Goal: Transaction & Acquisition: Purchase product/service

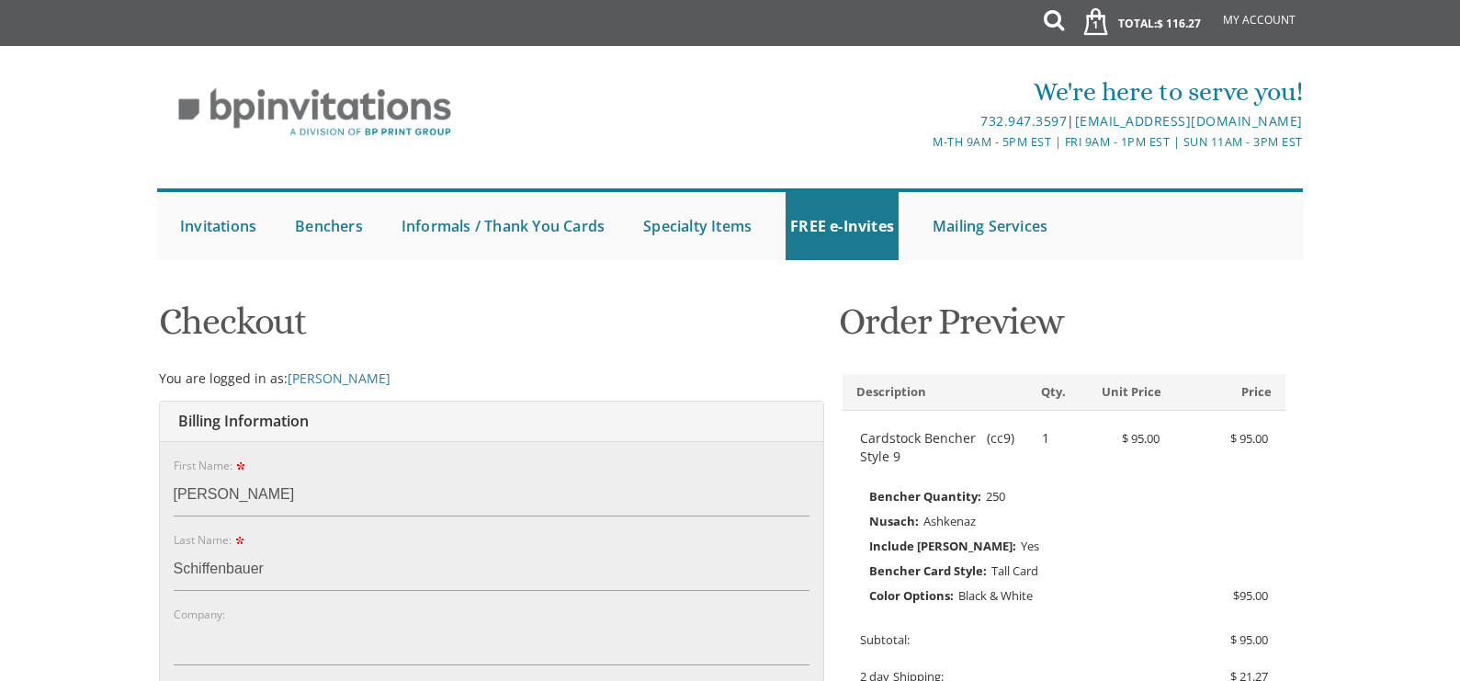
select select "NY"
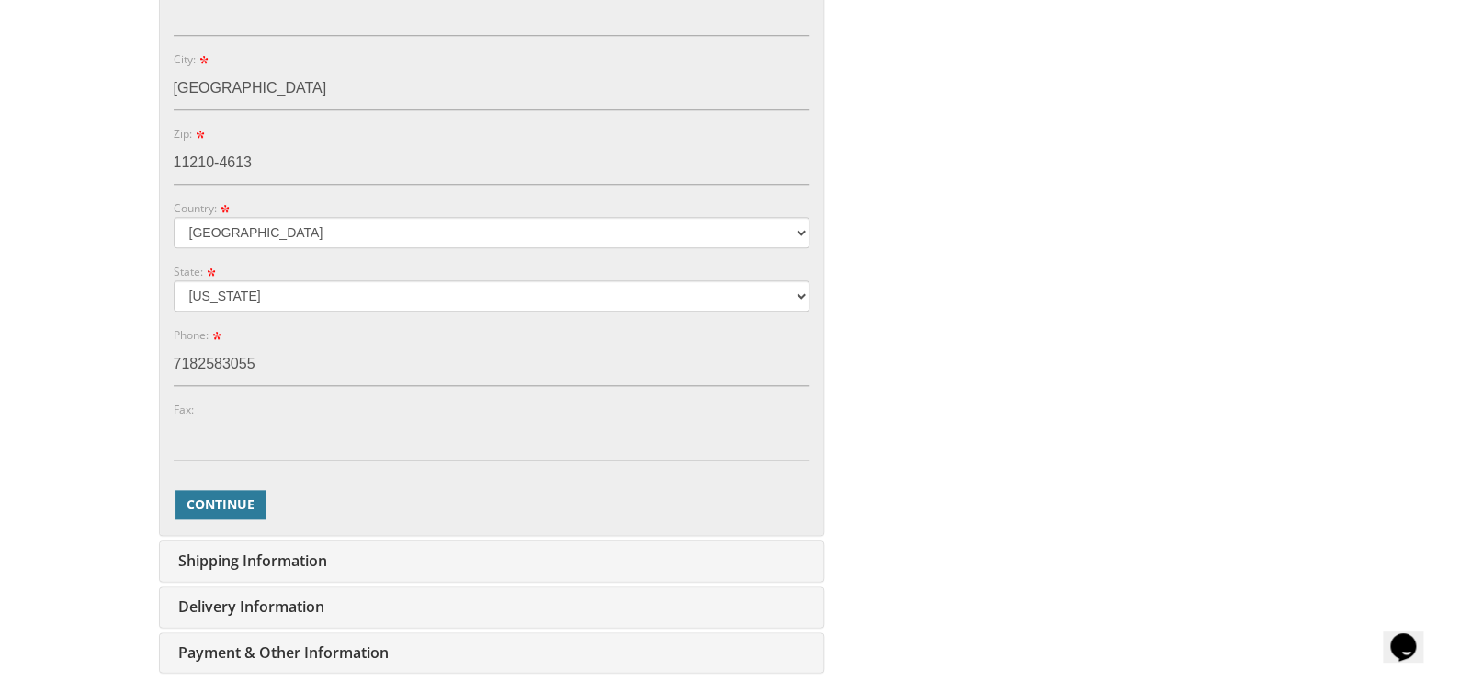
scroll to position [780, 0]
click at [218, 498] on span "Continue" at bounding box center [221, 503] width 68 height 18
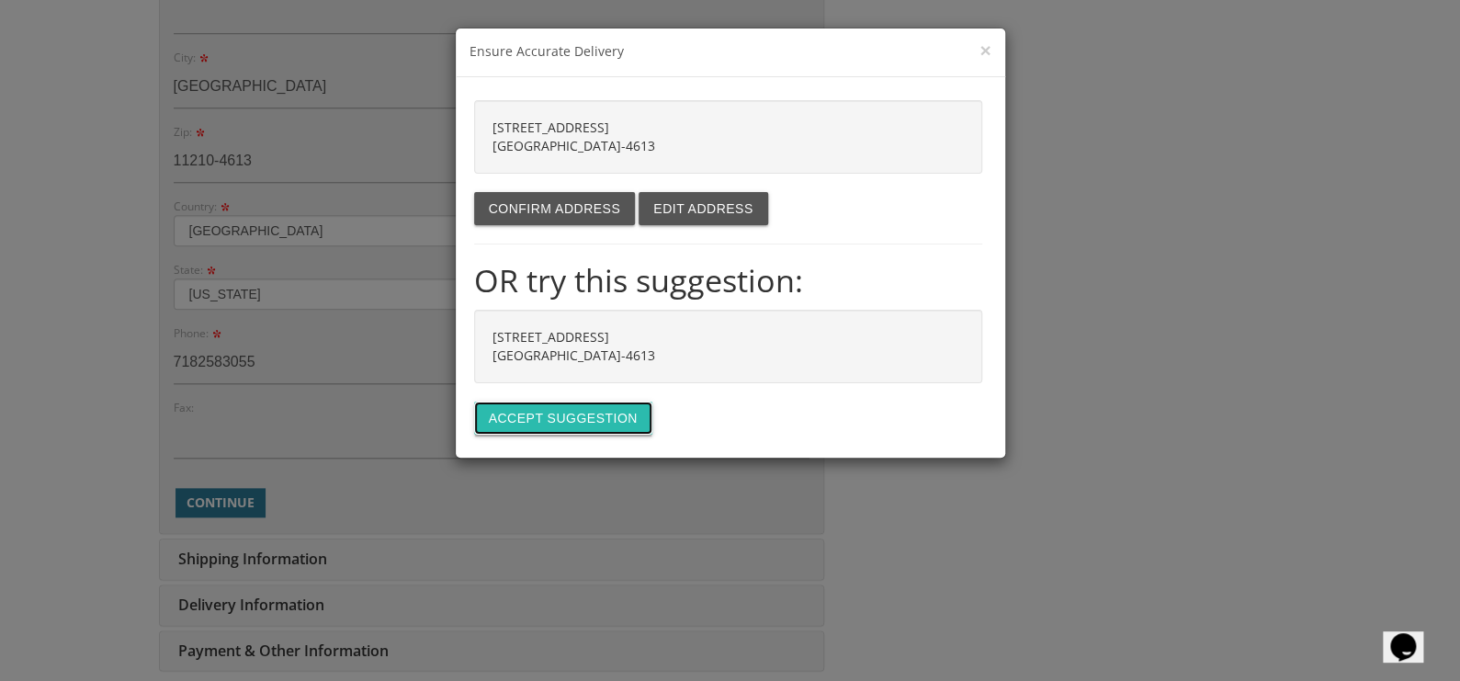
click at [575, 414] on button "Accept suggestion" at bounding box center [563, 418] width 178 height 33
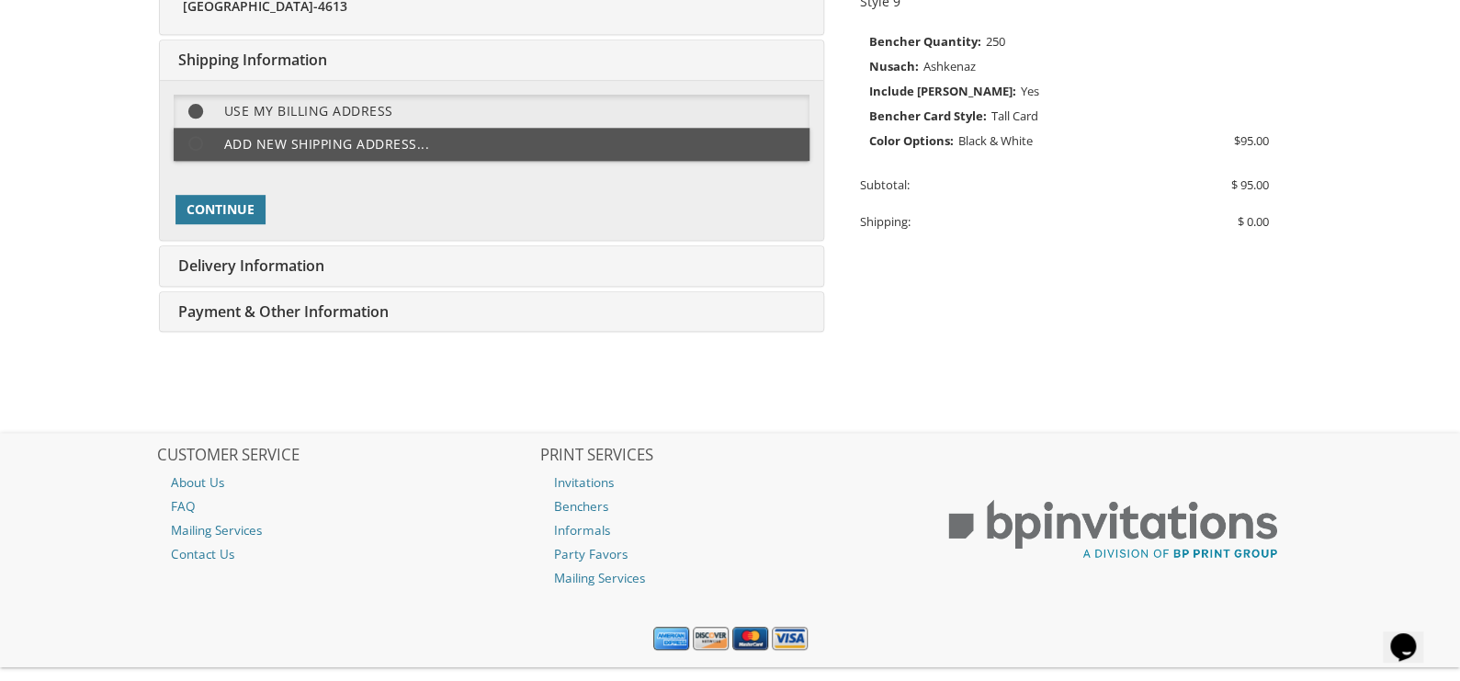
scroll to position [482, 0]
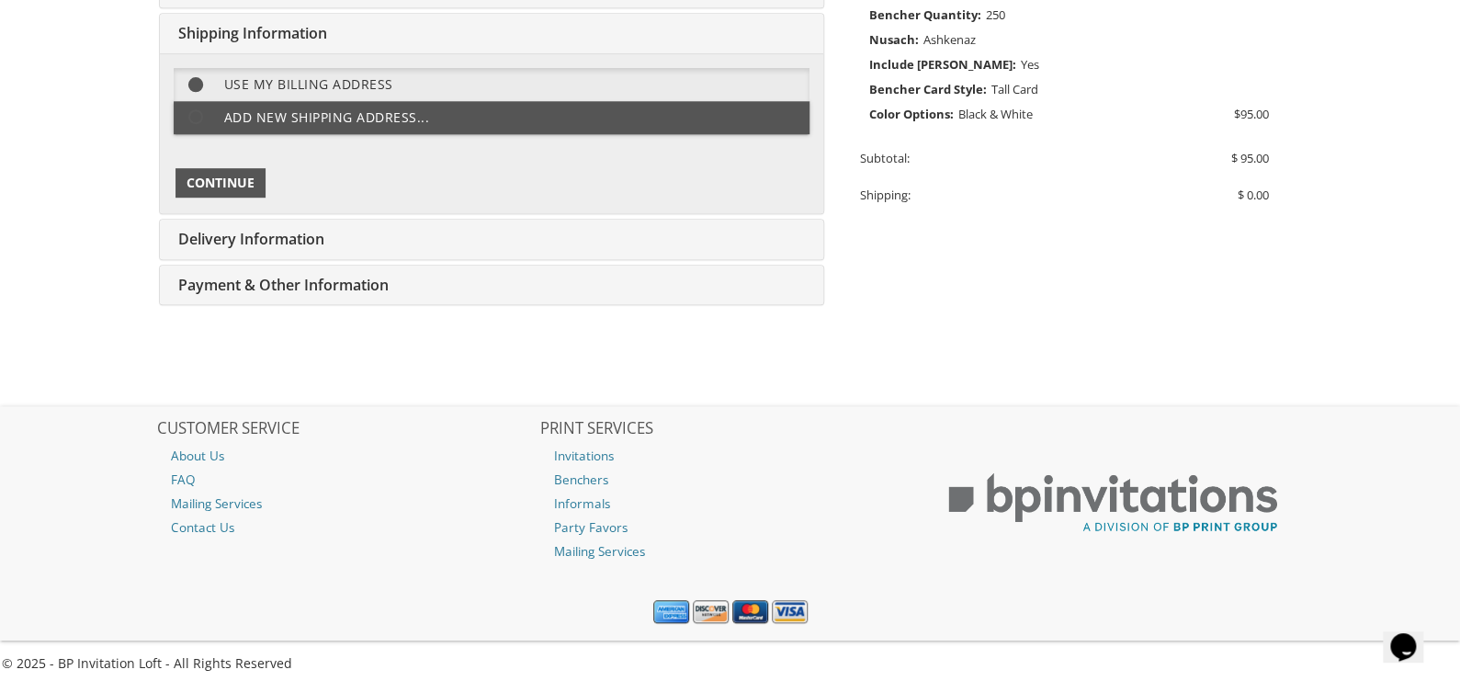
click at [206, 180] on span "Continue" at bounding box center [221, 183] width 68 height 18
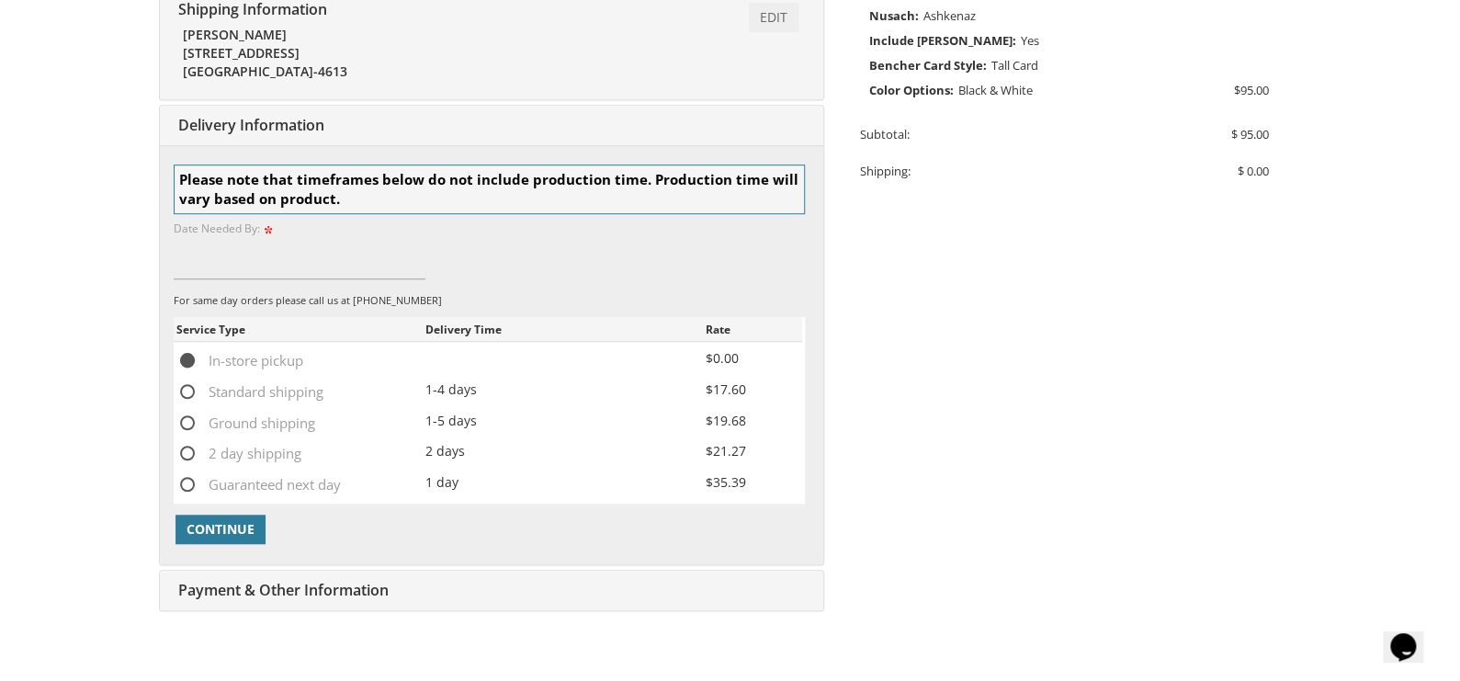
scroll to position [575, 0]
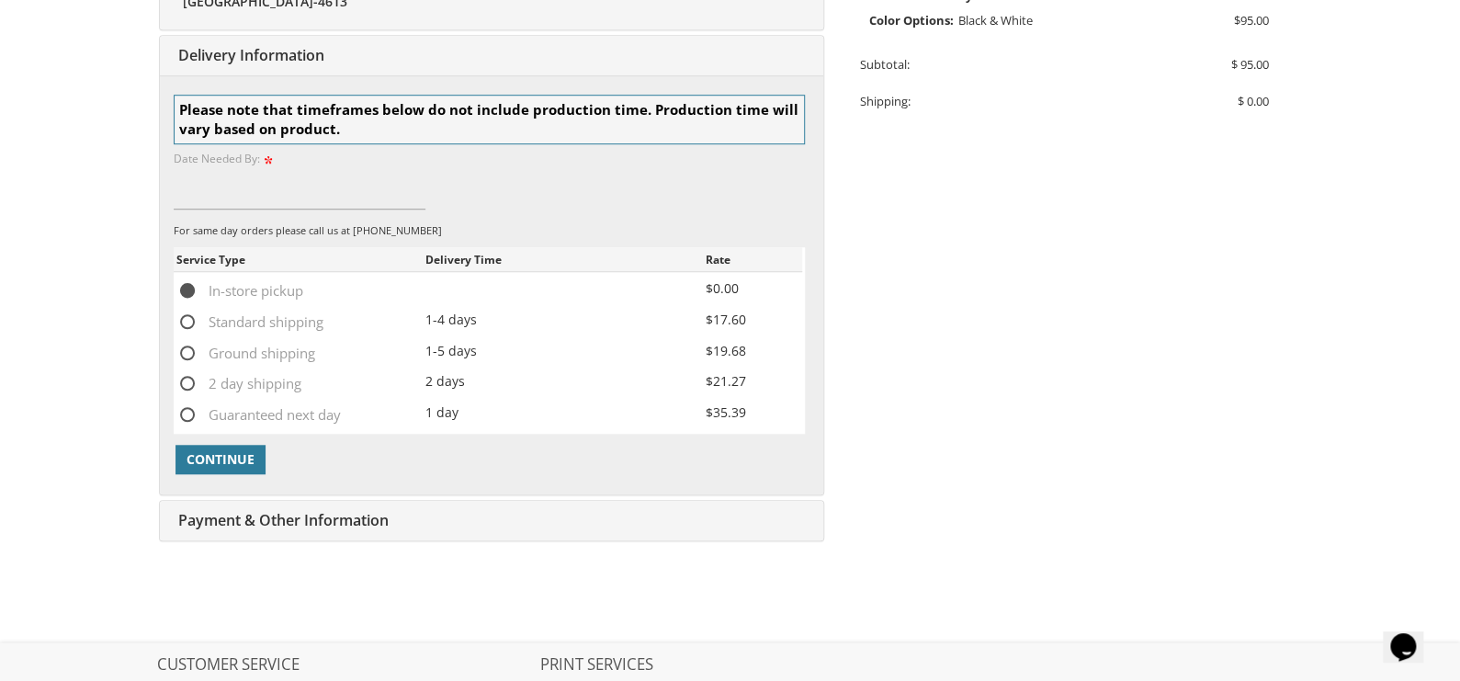
click at [181, 378] on span "2 day shipping" at bounding box center [238, 383] width 125 height 23
click at [181, 378] on input "2 day shipping" at bounding box center [182, 382] width 12 height 12
radio input "true"
click at [227, 460] on span "Continue" at bounding box center [221, 459] width 68 height 18
type input "08/25"
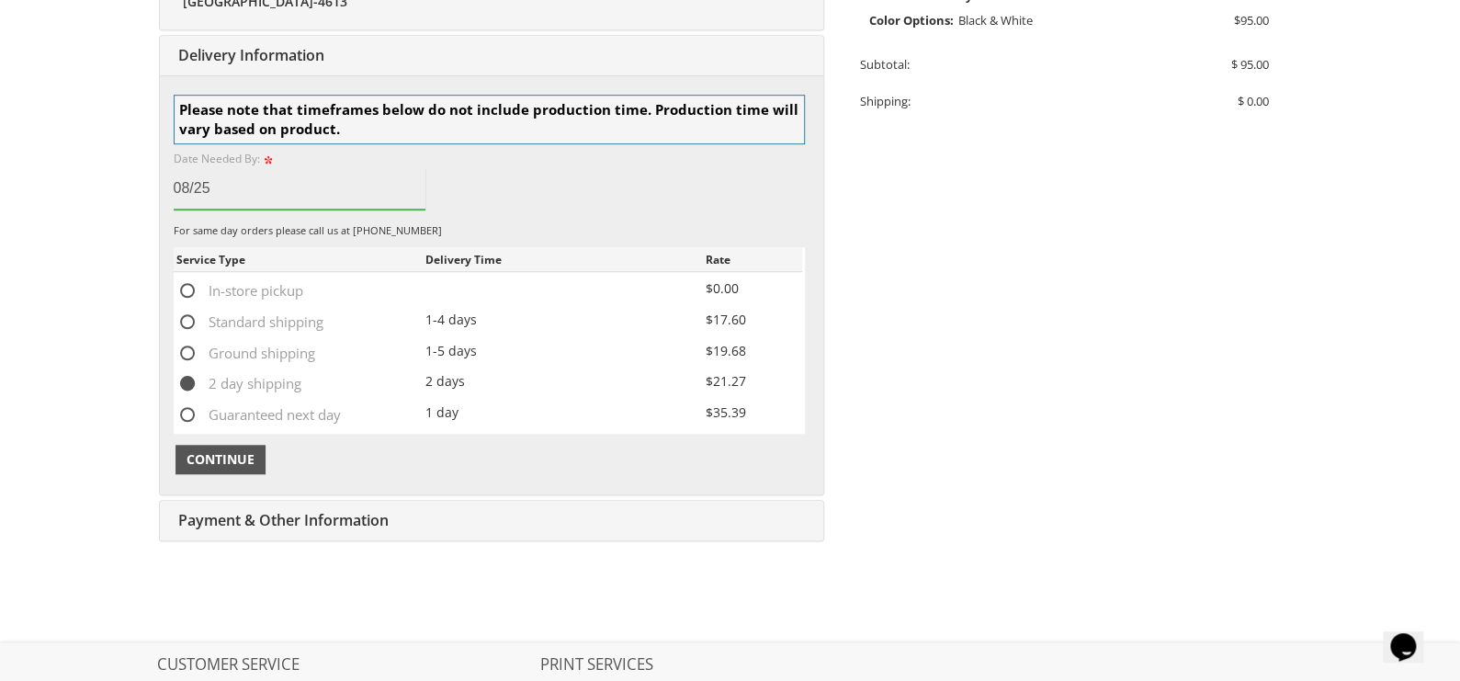
click at [210, 458] on span "Continue" at bounding box center [221, 459] width 68 height 18
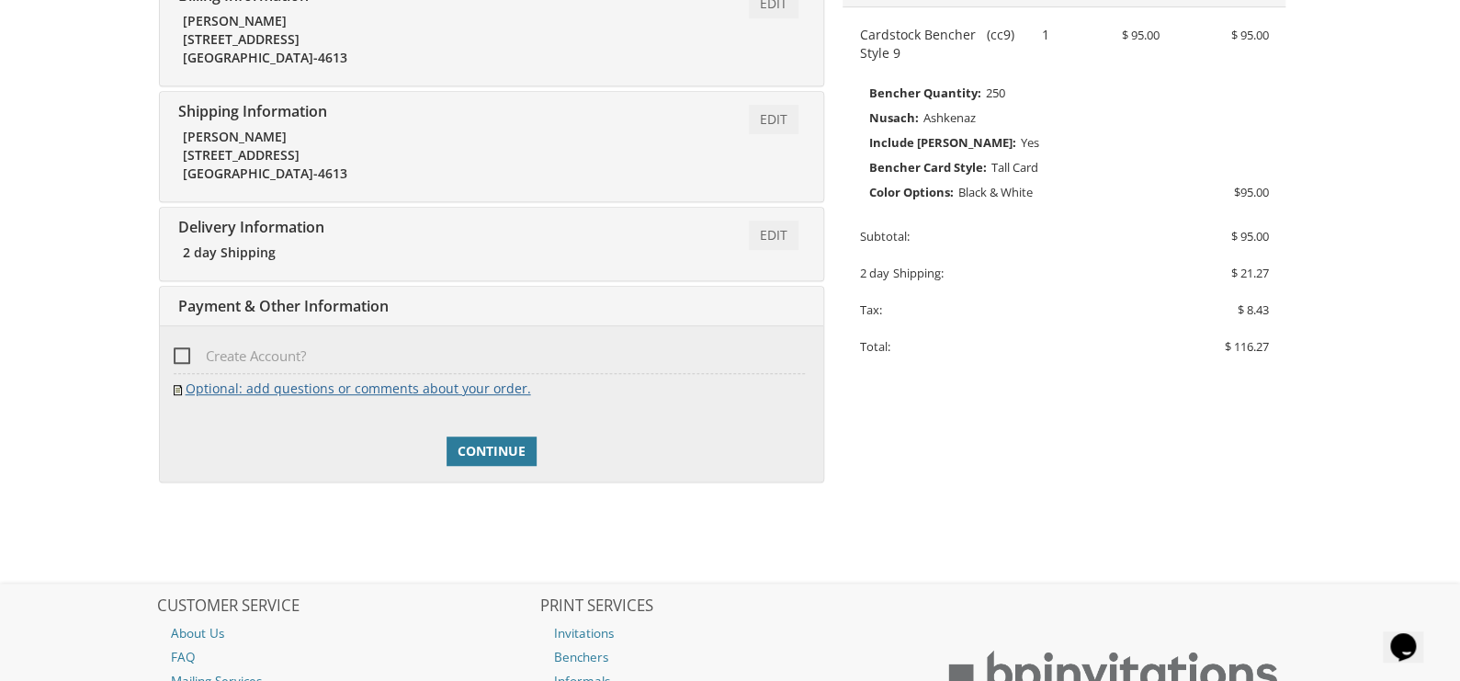
scroll to position [221, 0]
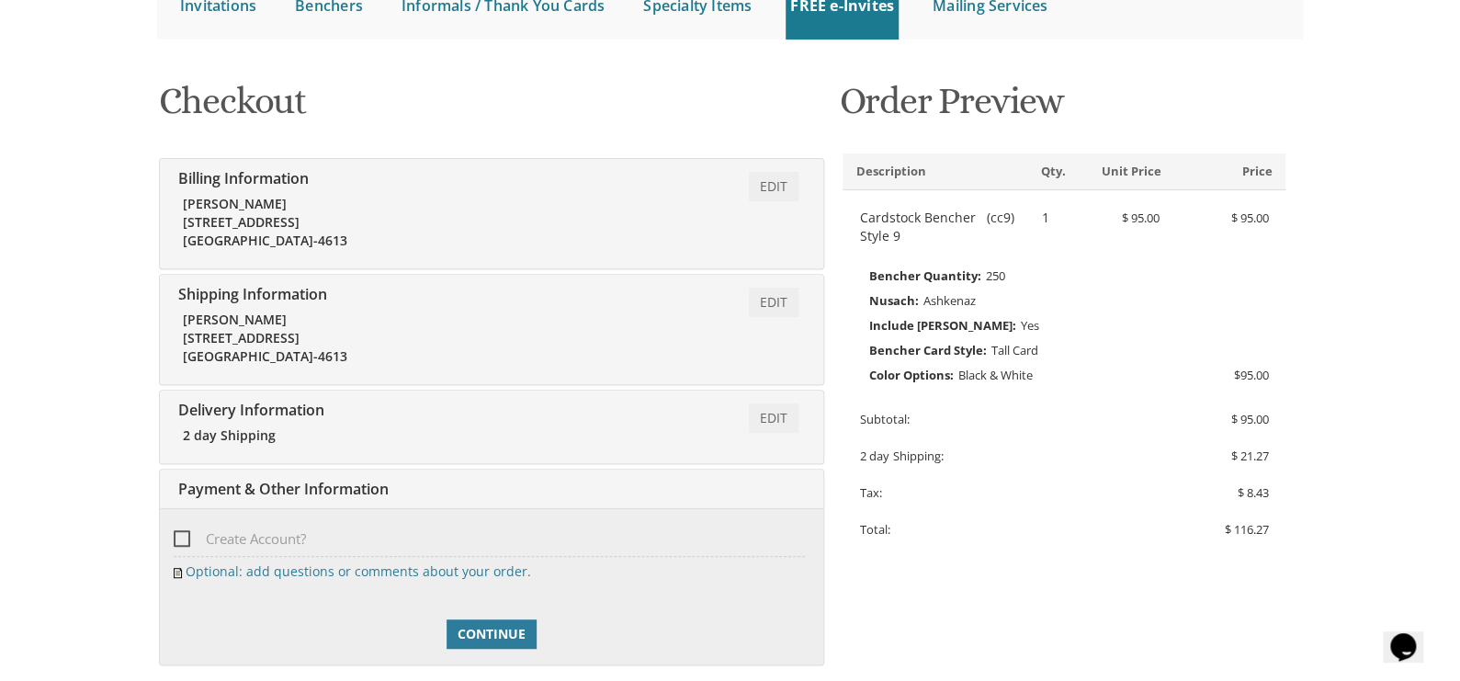
click at [177, 536] on span "Create Account?" at bounding box center [240, 539] width 132 height 23
click at [177, 536] on input "Create Account?" at bounding box center [180, 537] width 12 height 12
checkbox input "true"
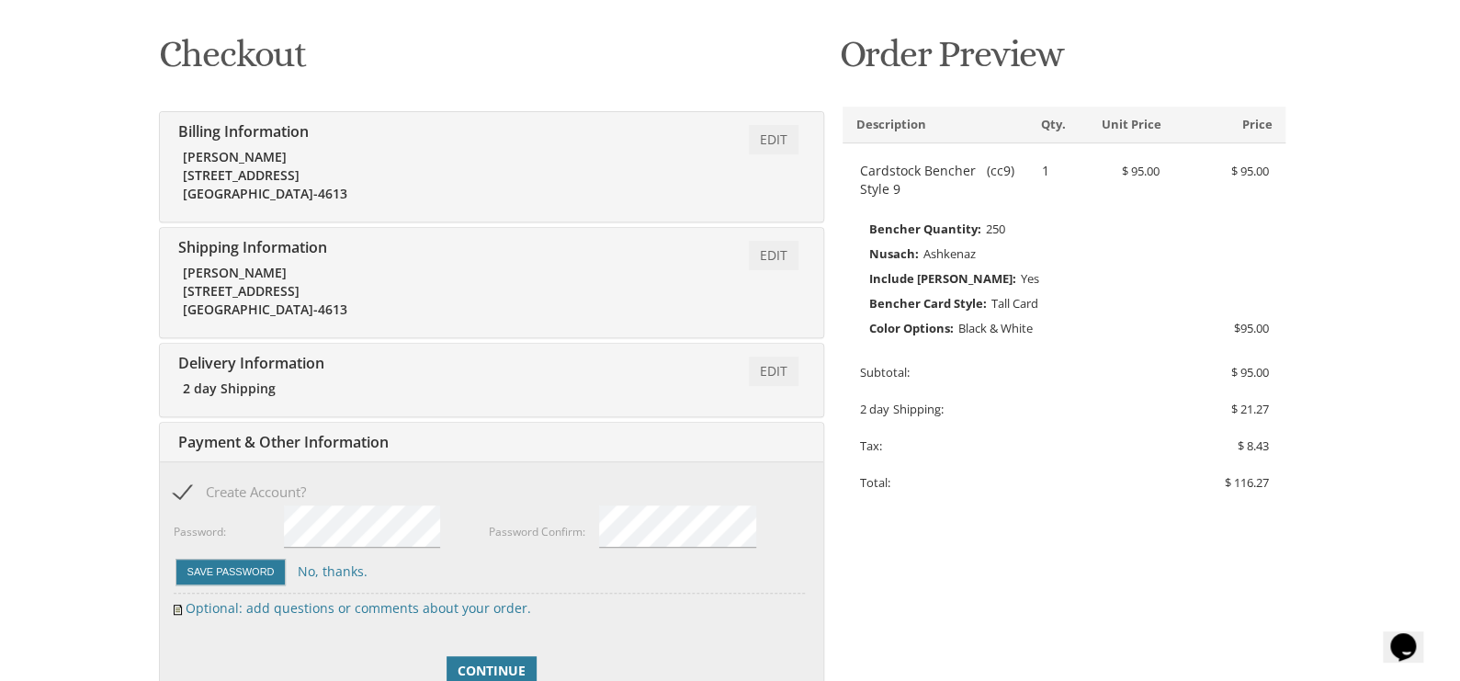
scroll to position [312, 0]
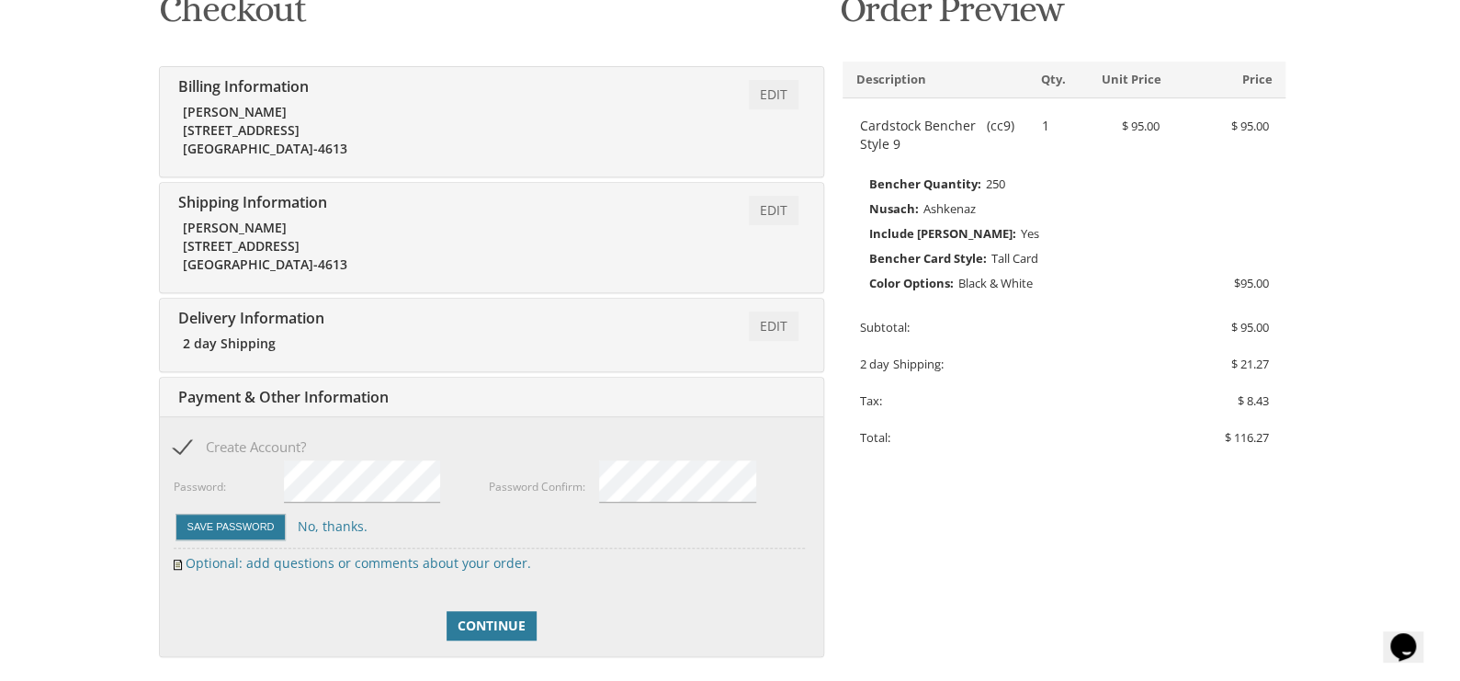
click at [284, 481] on div "Password:" at bounding box center [332, 485] width 316 height 53
click at [505, 516] on div "Save Password No, thanks." at bounding box center [489, 527] width 631 height 30
click at [240, 527] on button "Save Password" at bounding box center [231, 527] width 111 height 27
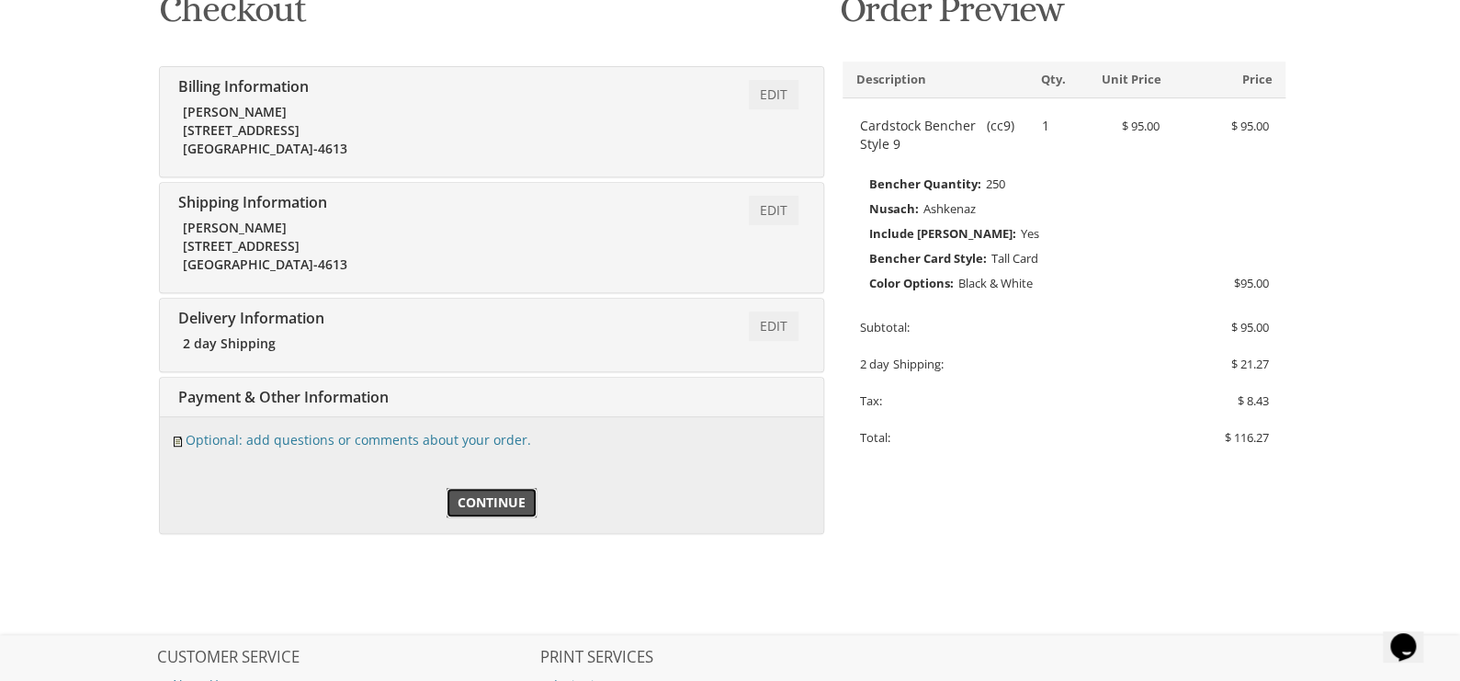
click at [501, 505] on span "Continue" at bounding box center [492, 503] width 68 height 18
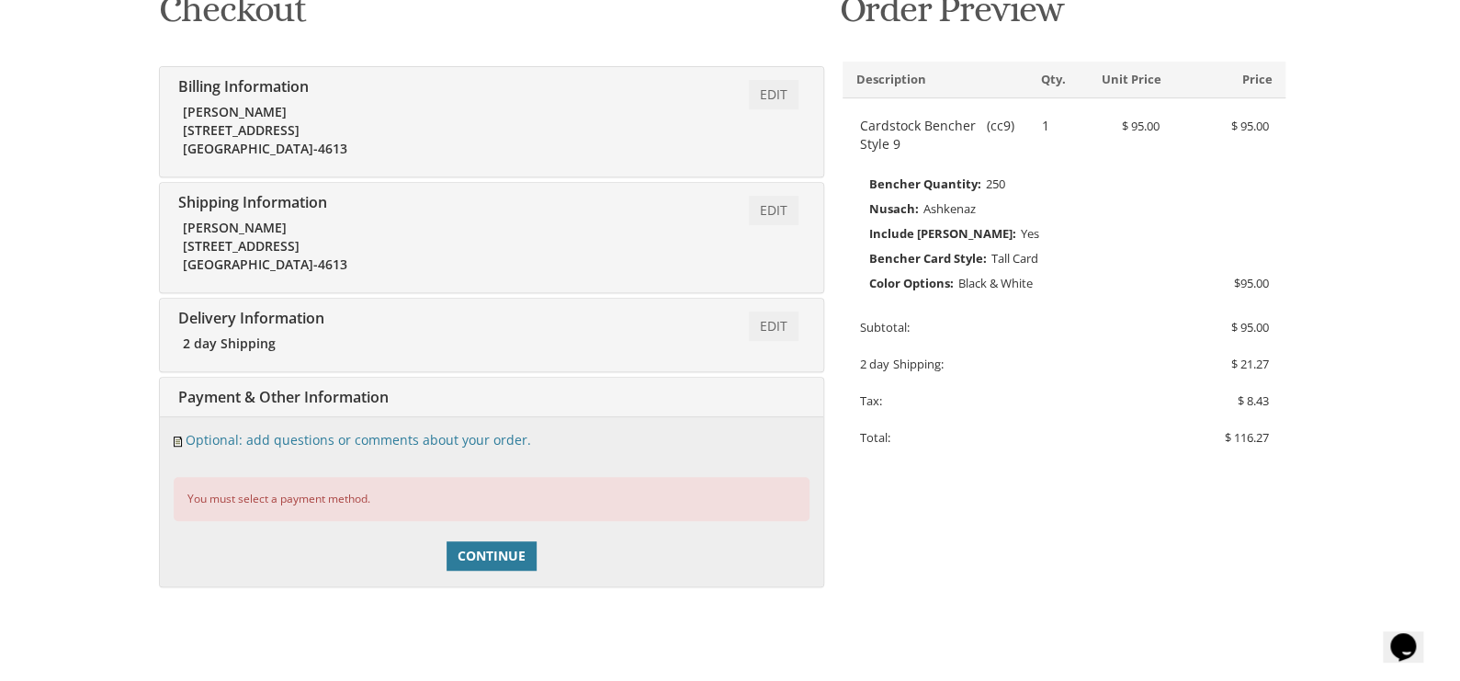
click at [449, 394] on div "Edit Payment & Other Information" at bounding box center [492, 398] width 664 height 40
click at [497, 550] on span "Continue" at bounding box center [492, 556] width 68 height 18
click at [351, 395] on span "Payment & Other Information" at bounding box center [281, 397] width 215 height 20
click at [184, 391] on span "Payment & Other Information" at bounding box center [281, 397] width 215 height 20
click at [397, 403] on div "Edit Payment & Other Information" at bounding box center [492, 398] width 664 height 40
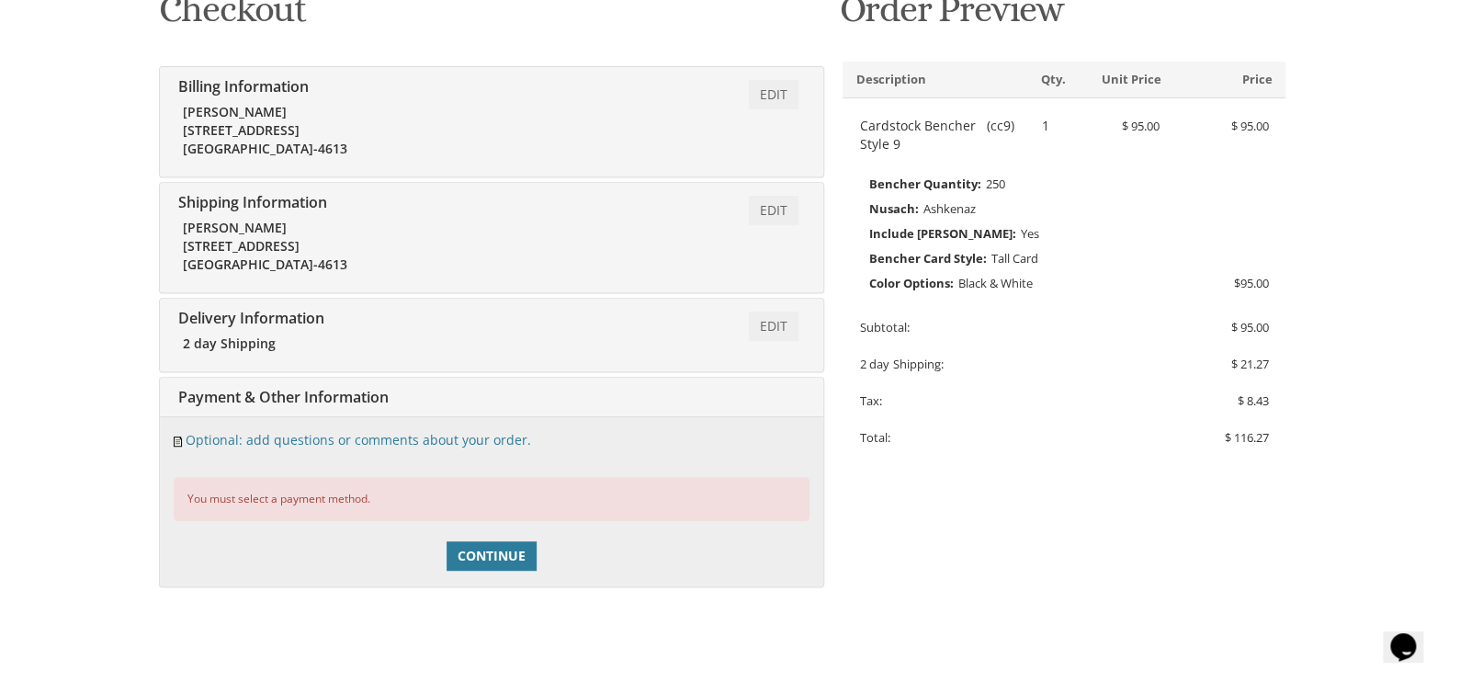
click at [415, 397] on div "Edit Payment & Other Information" at bounding box center [492, 398] width 664 height 40
click at [443, 393] on div "Edit Payment & Other Information" at bounding box center [492, 398] width 664 height 40
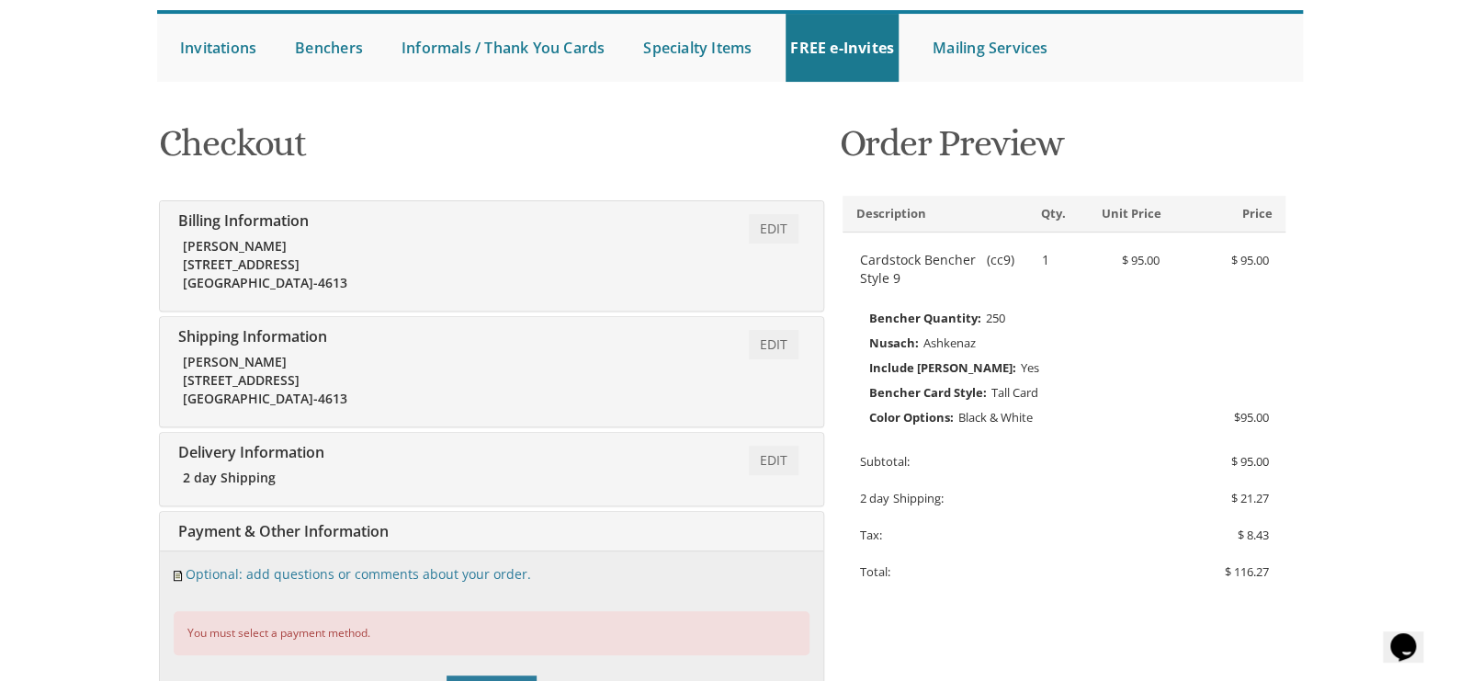
scroll to position [221, 0]
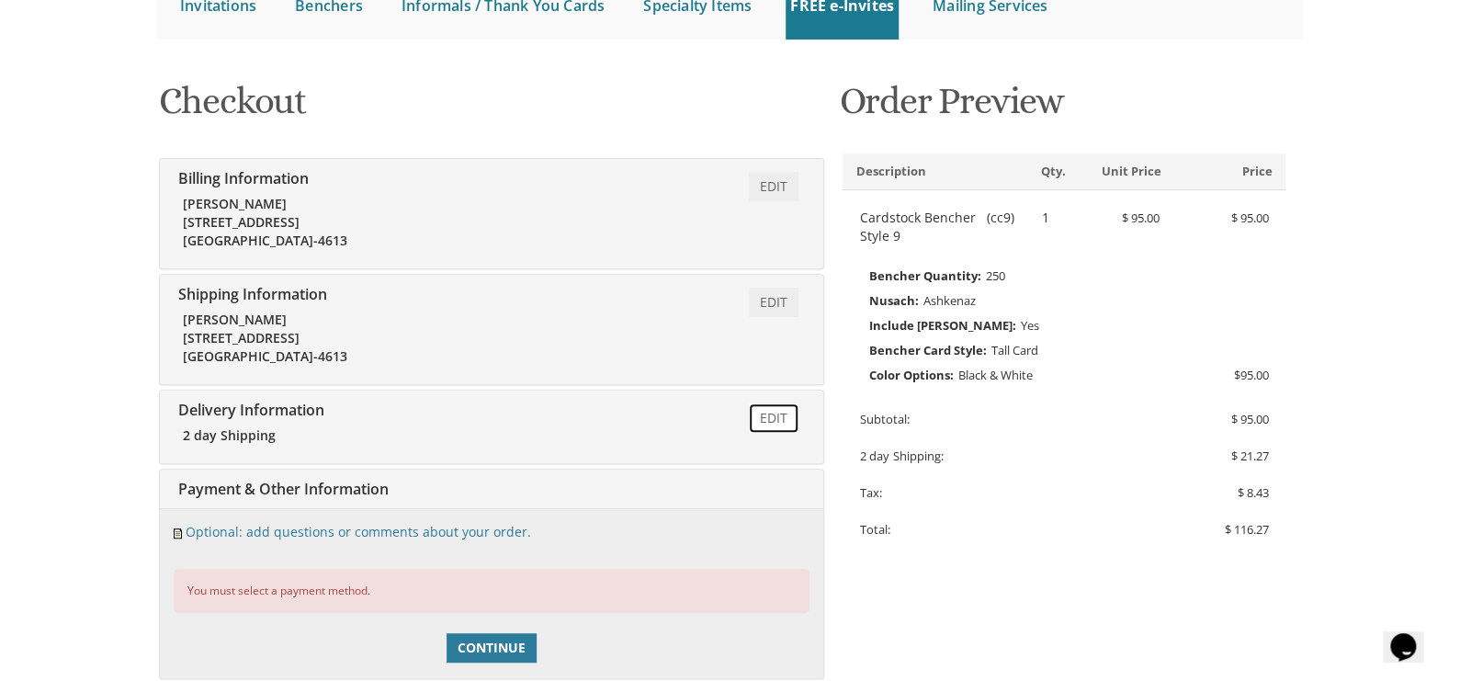
click at [779, 424] on link "Edit" at bounding box center [774, 417] width 50 height 29
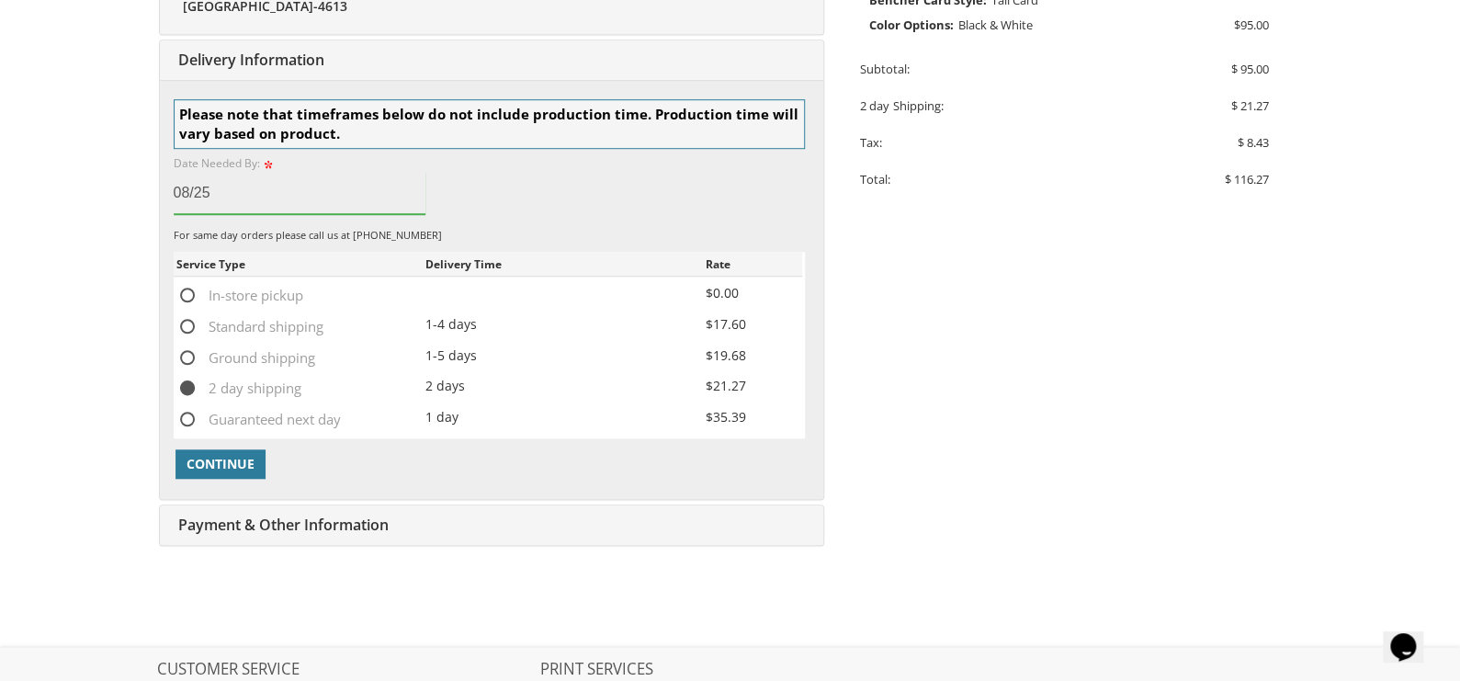
scroll to position [575, 0]
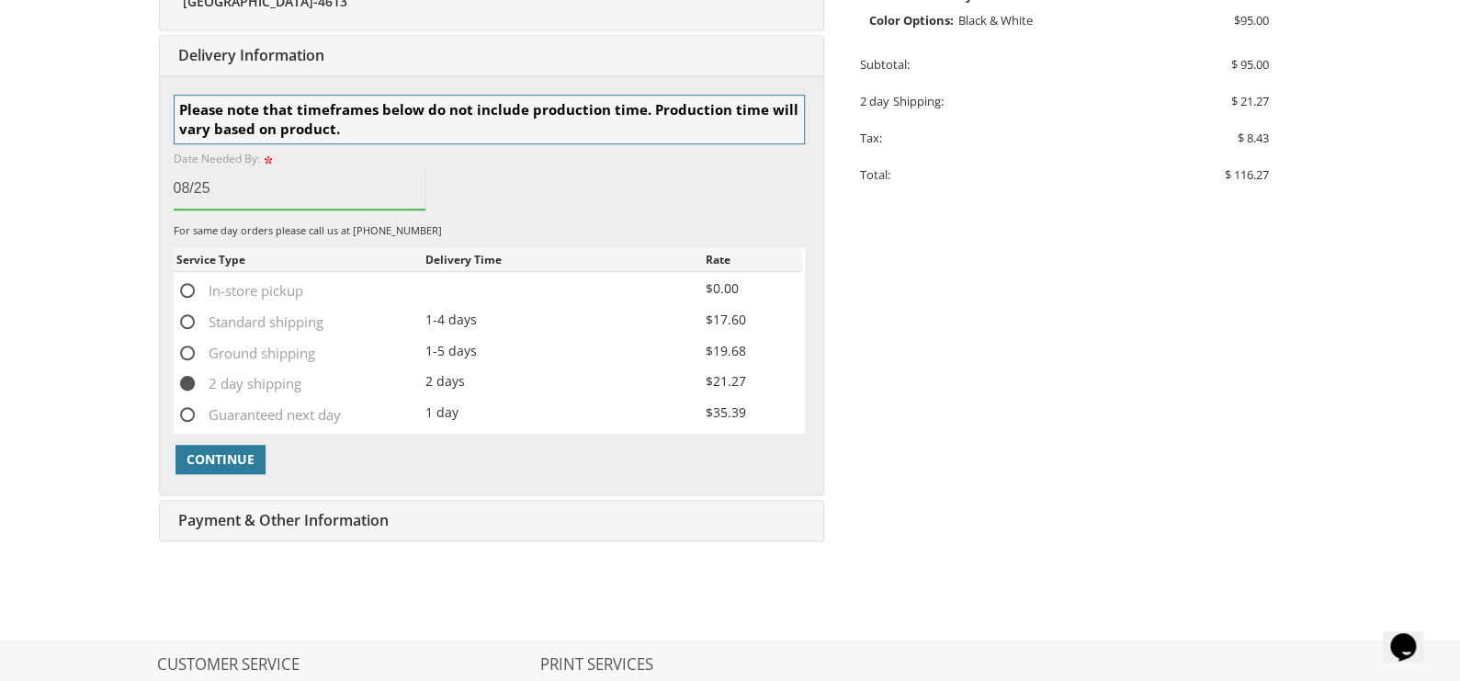
click at [346, 512] on span "Payment & Other Information" at bounding box center [281, 520] width 215 height 20
click at [417, 523] on div "Edit Payment & Other Information" at bounding box center [492, 521] width 664 height 40
click at [227, 461] on span "Continue" at bounding box center [221, 459] width 68 height 18
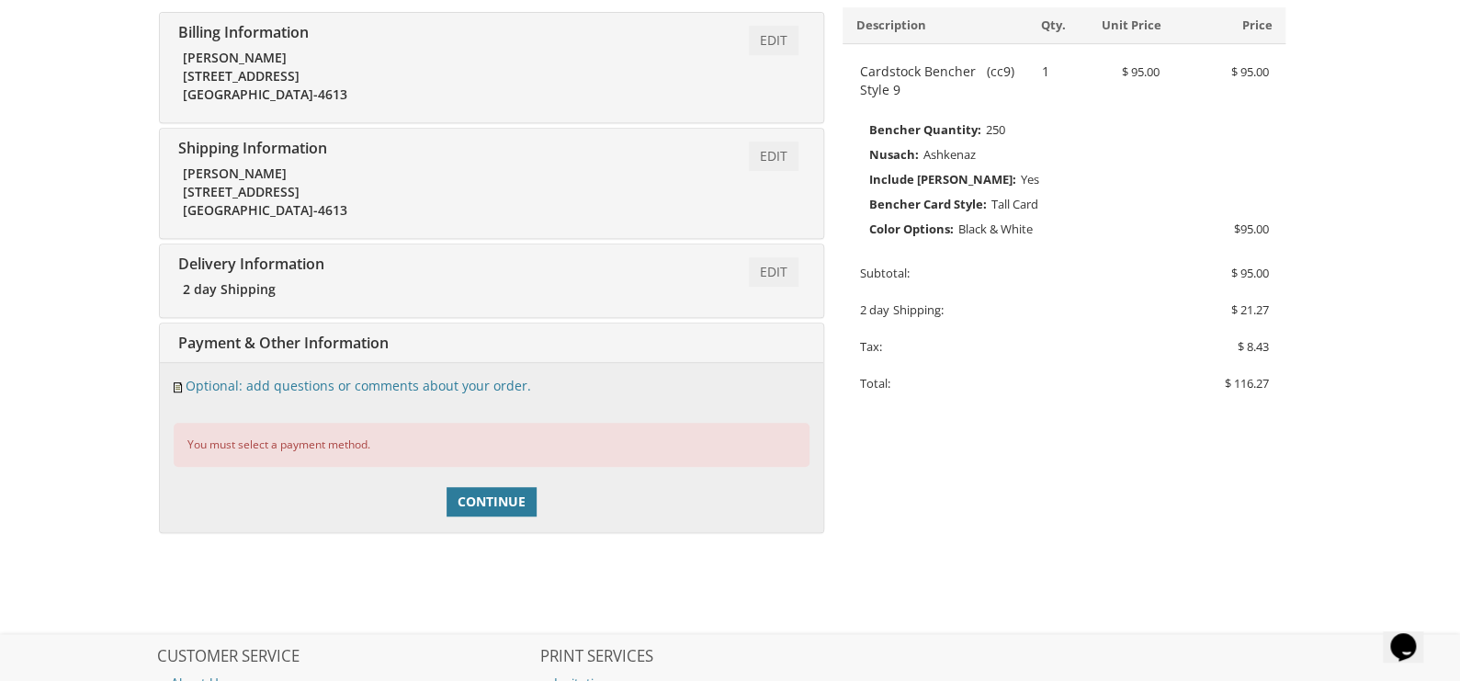
scroll to position [367, 0]
click at [257, 338] on span "Payment & Other Information" at bounding box center [281, 343] width 215 height 20
click at [415, 343] on div "Edit Payment & Other Information" at bounding box center [492, 343] width 664 height 40
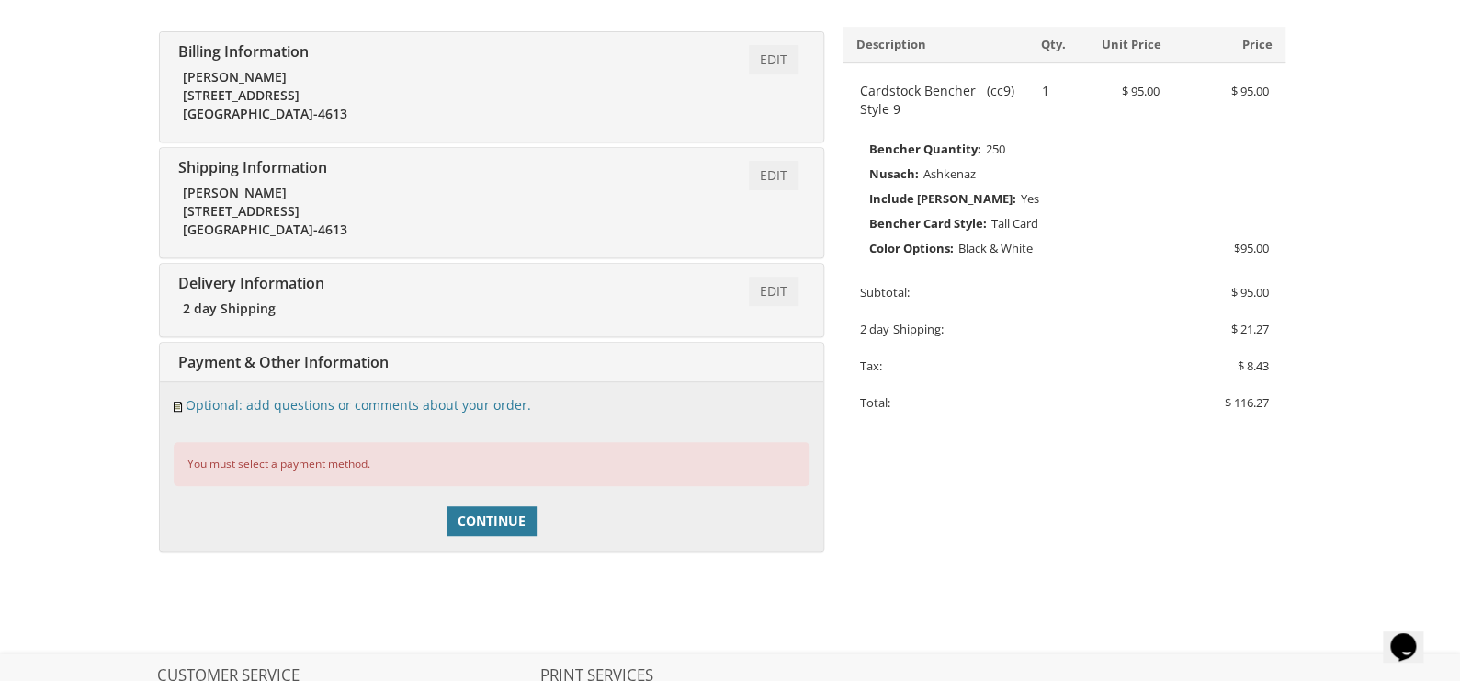
scroll to position [233, 0]
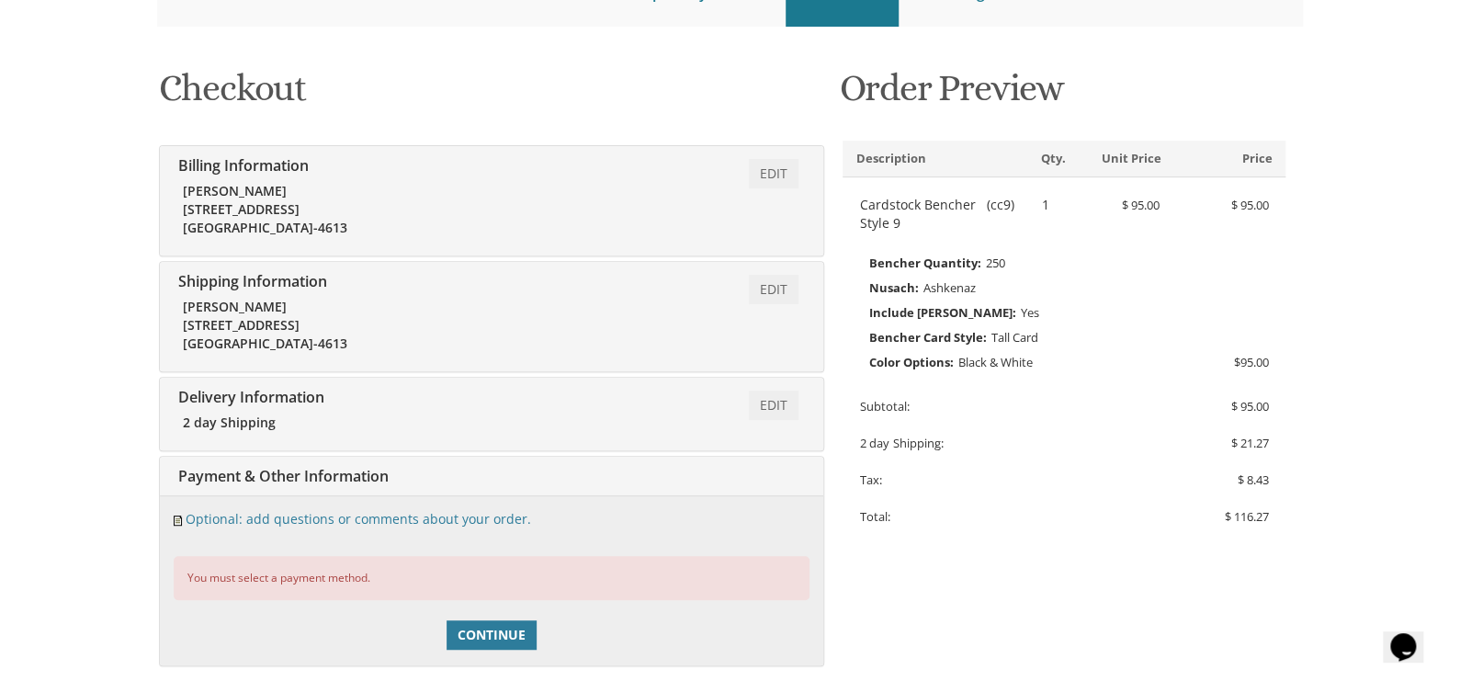
click at [392, 468] on div "Edit Payment & Other Information" at bounding box center [492, 477] width 664 height 40
click at [410, 468] on div "Edit Payment & Other Information" at bounding box center [492, 477] width 664 height 40
click at [346, 580] on div "You must select a payment method." at bounding box center [492, 577] width 636 height 43
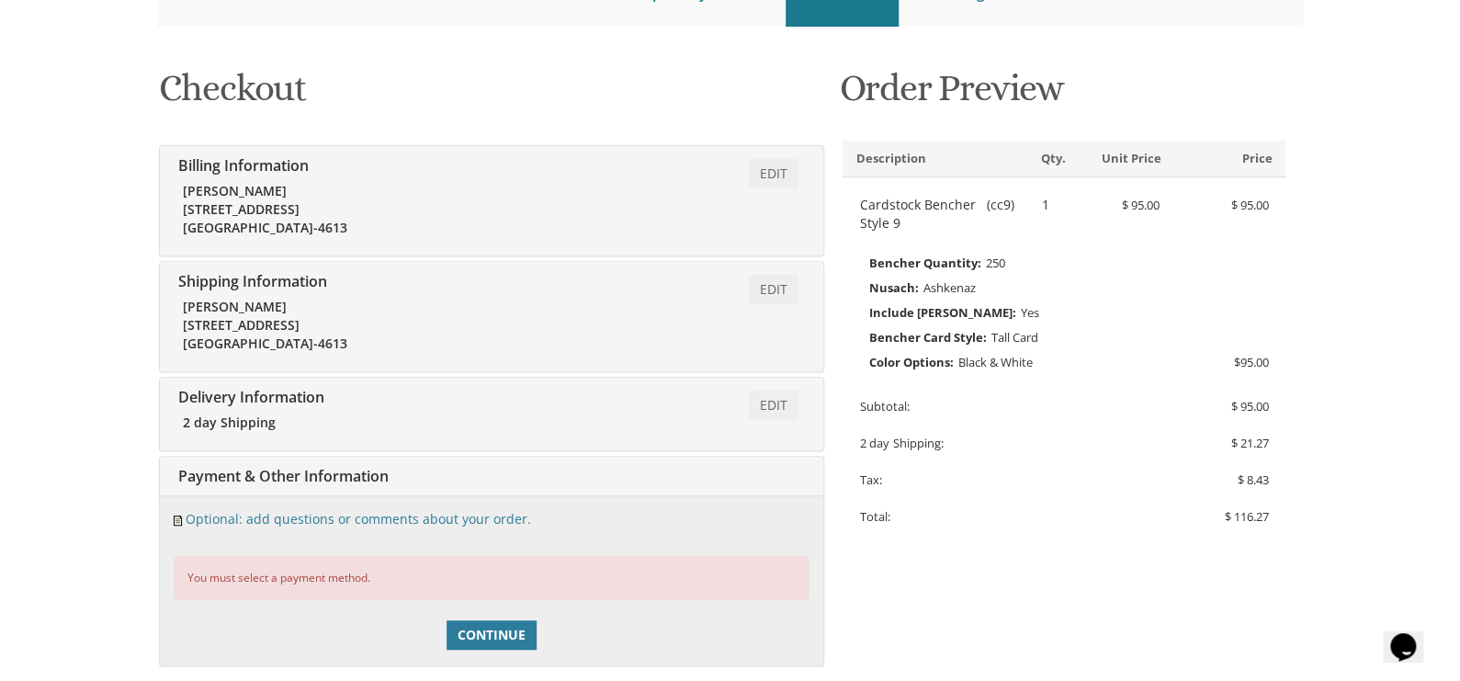
click at [186, 470] on span "Payment & Other Information" at bounding box center [281, 476] width 215 height 20
click at [405, 464] on div "Edit Payment & Other Information" at bounding box center [492, 477] width 664 height 40
click at [405, 471] on div "Edit Payment & Other Information" at bounding box center [492, 477] width 664 height 40
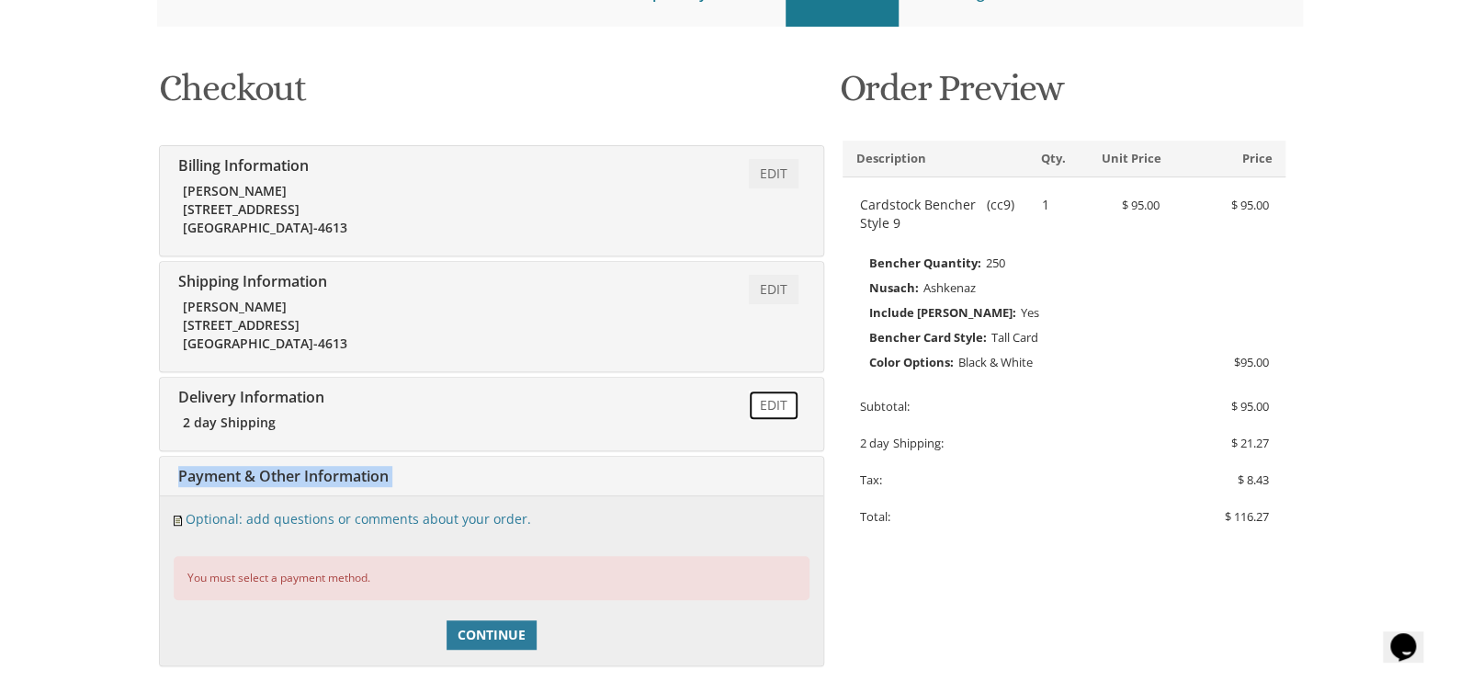
click at [779, 408] on link "Edit" at bounding box center [774, 405] width 50 height 29
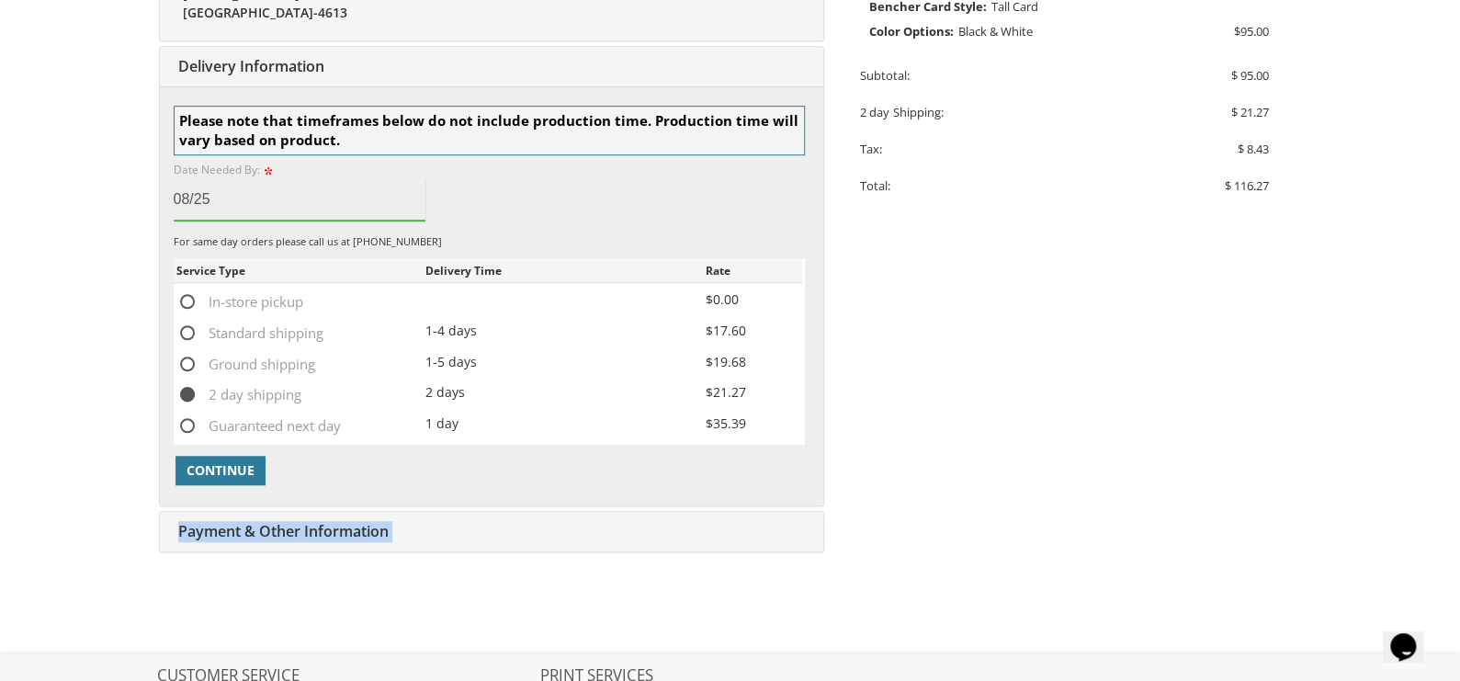
scroll to position [575, 0]
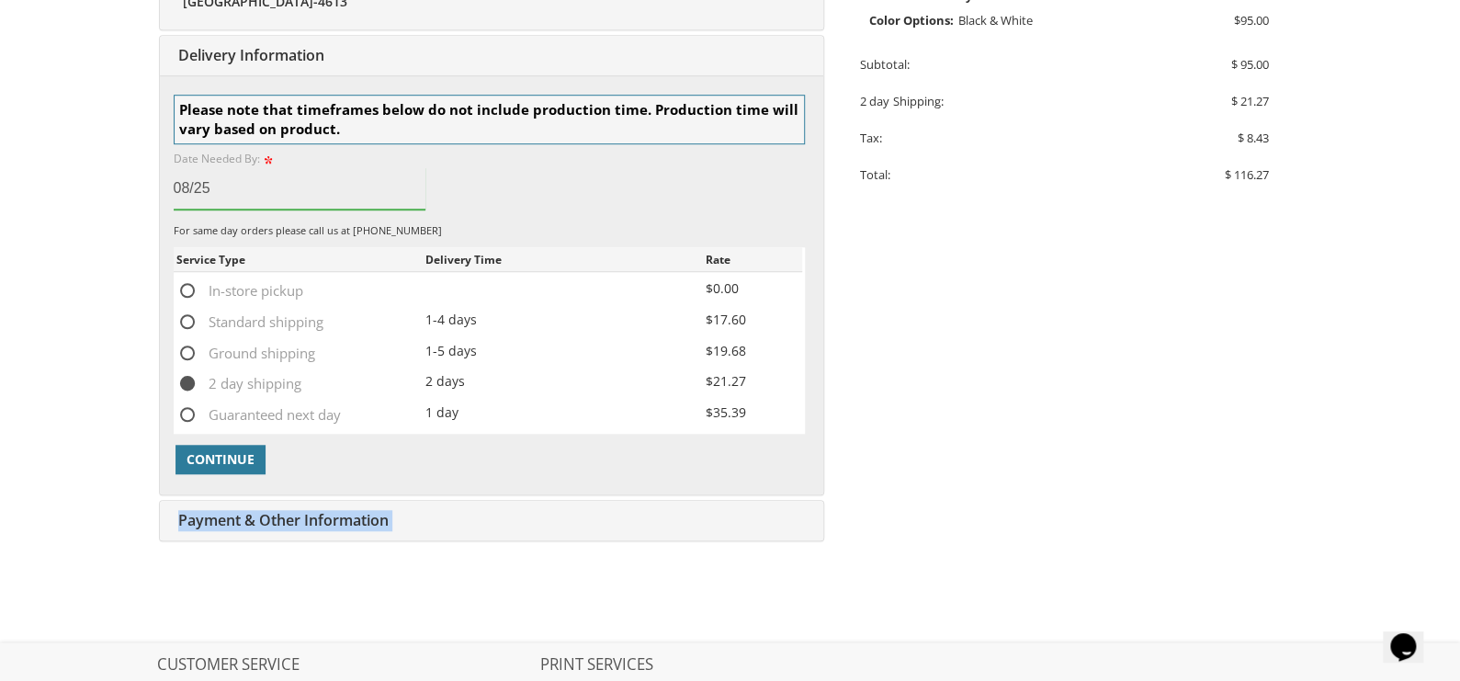
click at [311, 518] on span "Payment & Other Information" at bounding box center [281, 520] width 215 height 20
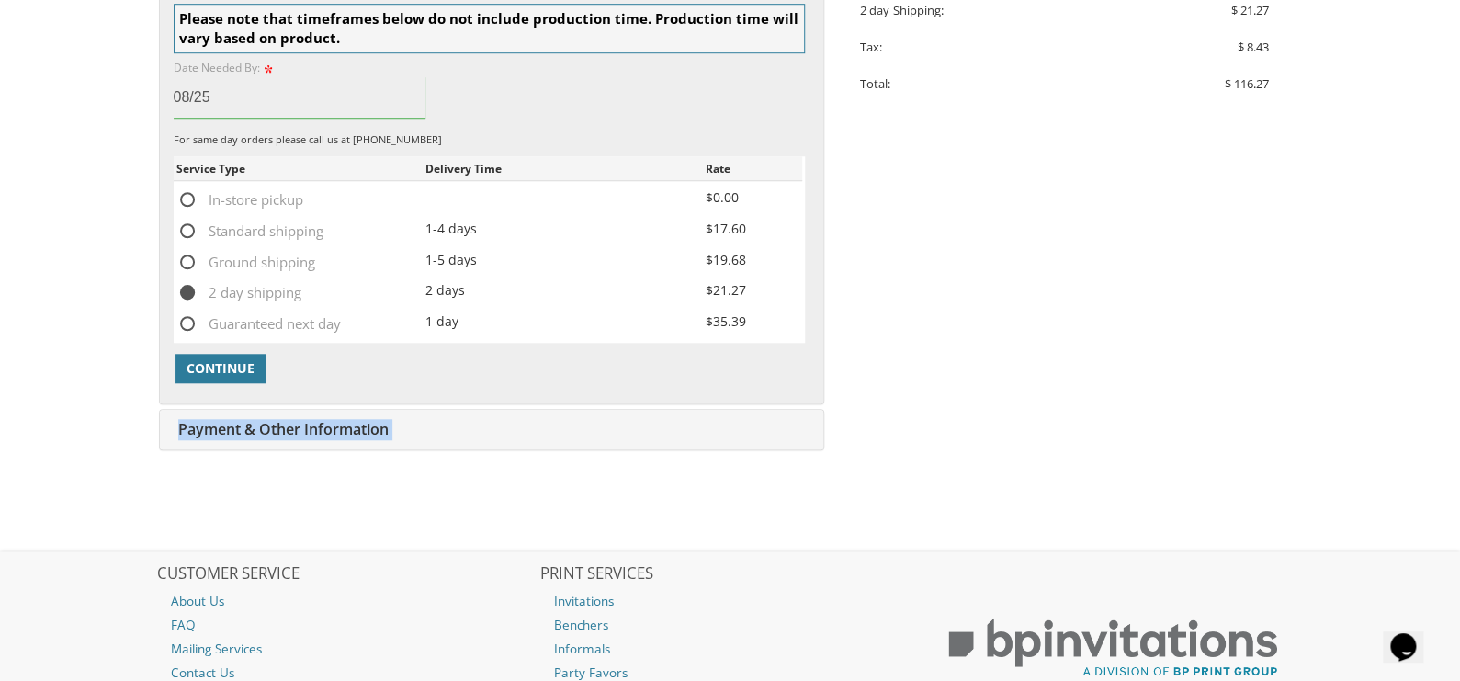
scroll to position [667, 0]
click at [88, 393] on body "My Cart 1 Total: $ 116.27 $ 116.27 Cardstock Bencher Style 9 Qty. 1" at bounding box center [730, 84] width 1460 height 1503
click at [417, 433] on div "Edit Payment & Other Information" at bounding box center [492, 429] width 664 height 40
click at [415, 437] on div "Edit Payment & Other Information" at bounding box center [492, 429] width 664 height 40
drag, startPoint x: 415, startPoint y: 437, endPoint x: 404, endPoint y: 441, distance: 11.9
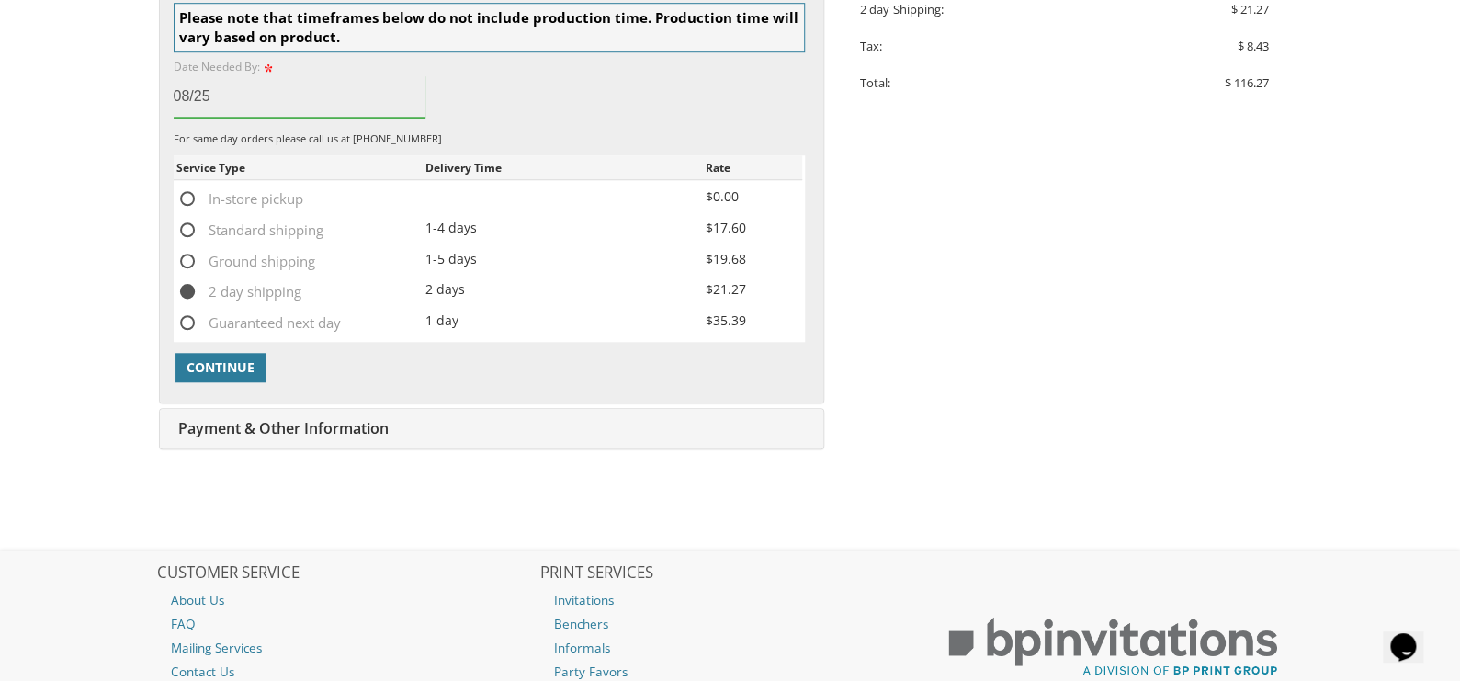
click at [413, 439] on div "Edit Payment & Other Information" at bounding box center [492, 429] width 664 height 40
click at [404, 436] on div "Edit Payment & Other Information" at bounding box center [492, 429] width 664 height 40
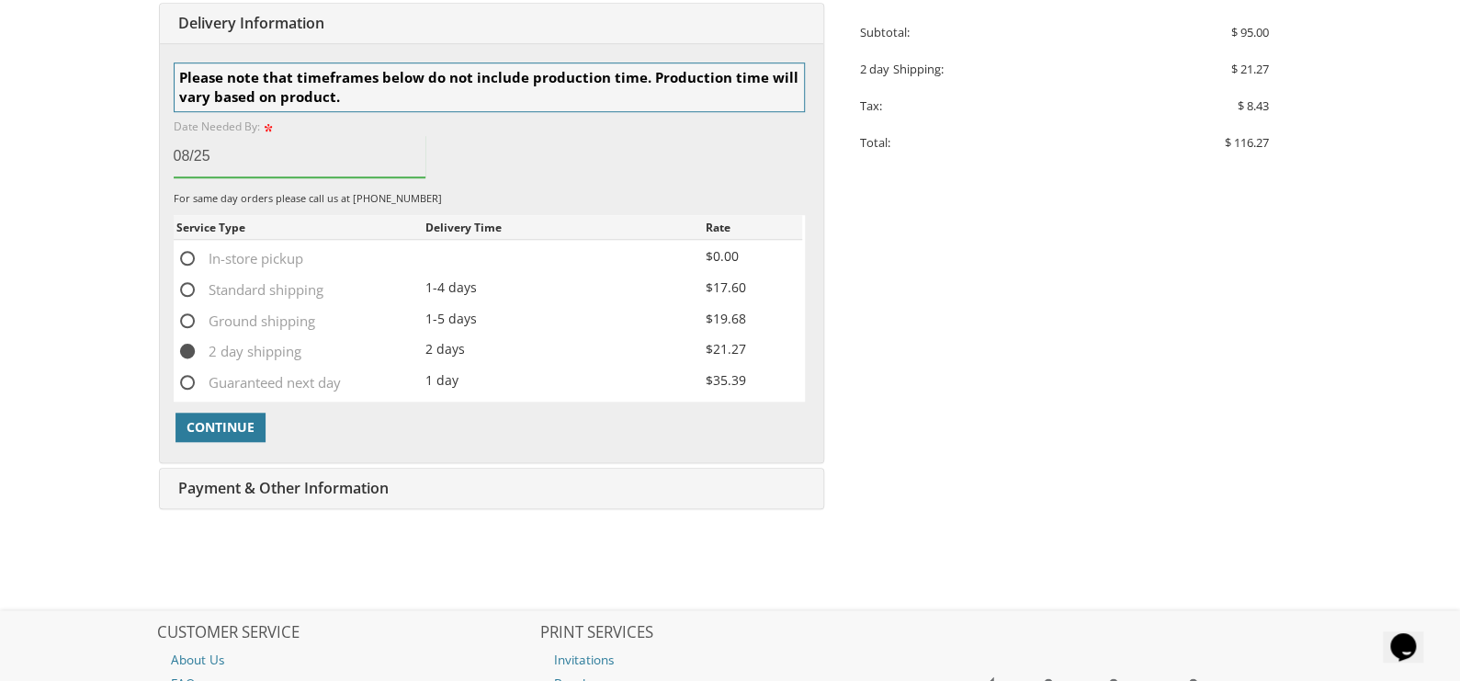
scroll to position [575, 0]
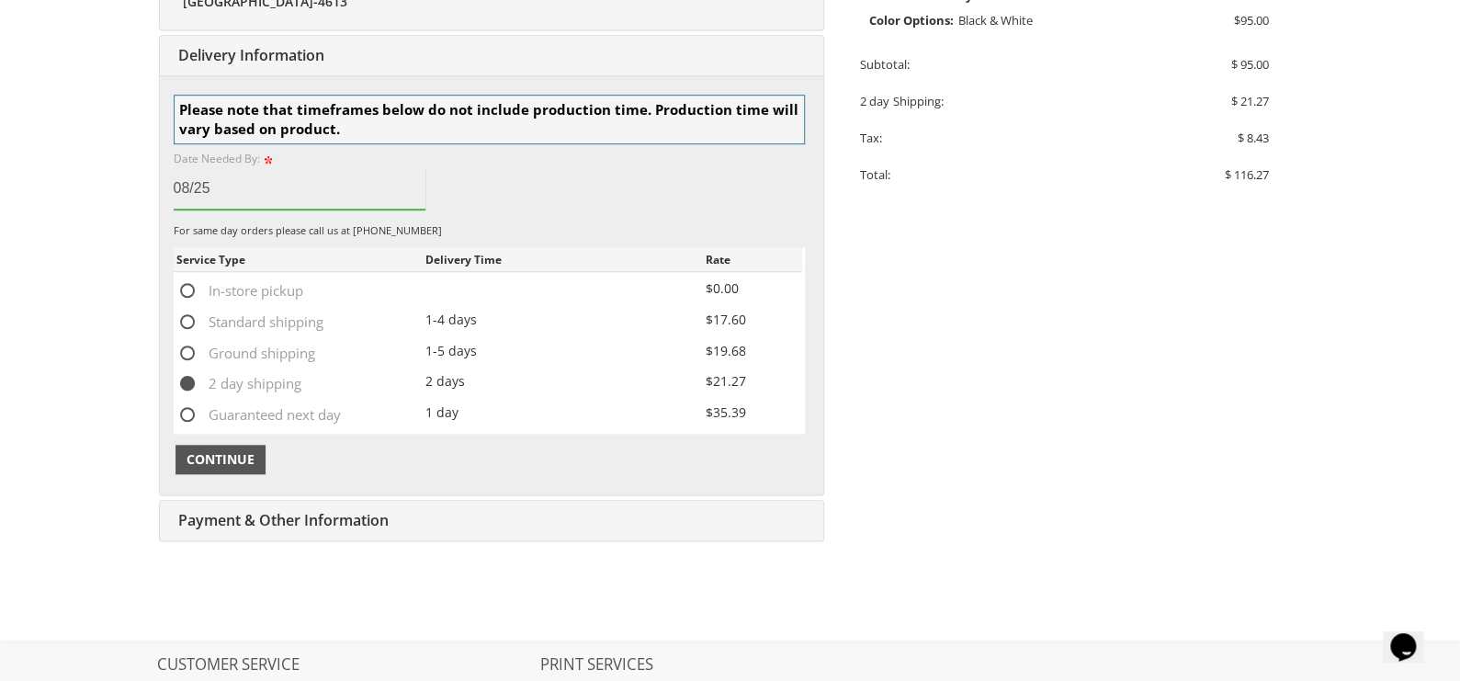
click at [215, 458] on span "Continue" at bounding box center [221, 459] width 68 height 18
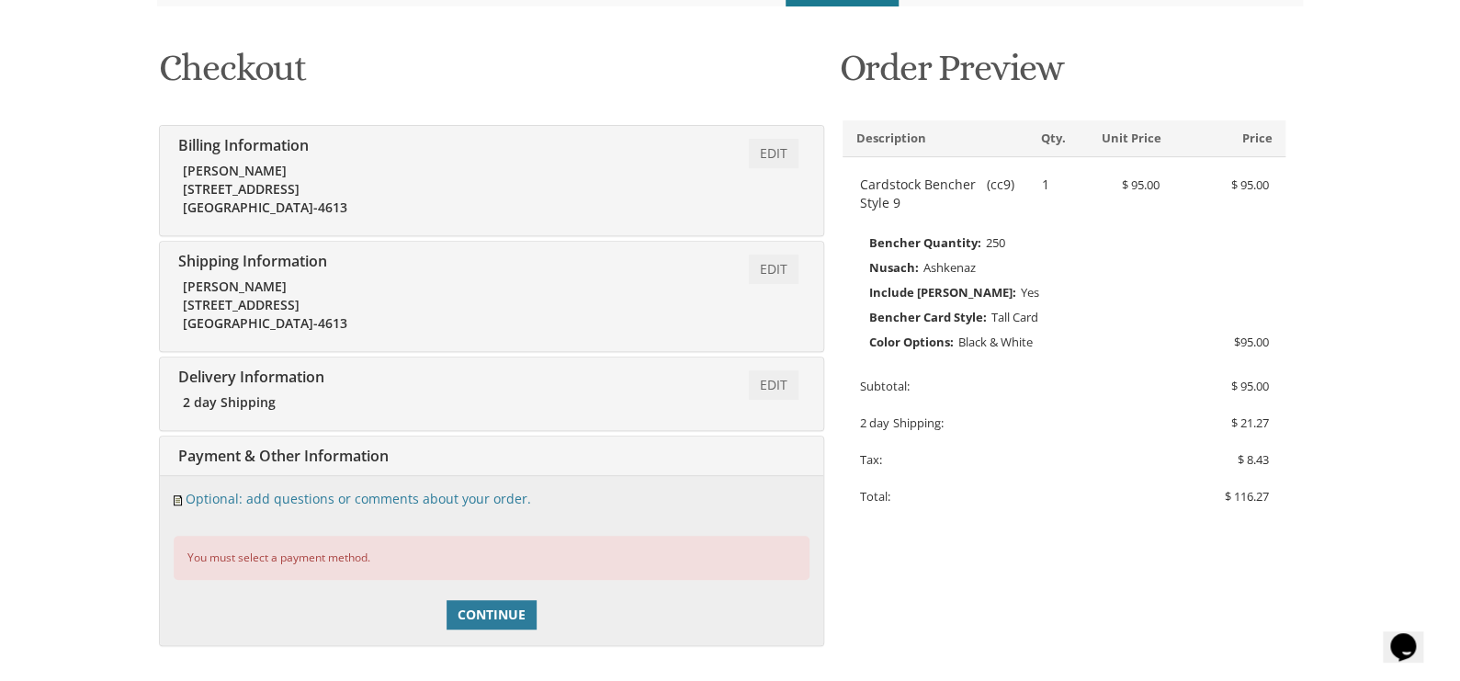
scroll to position [233, 0]
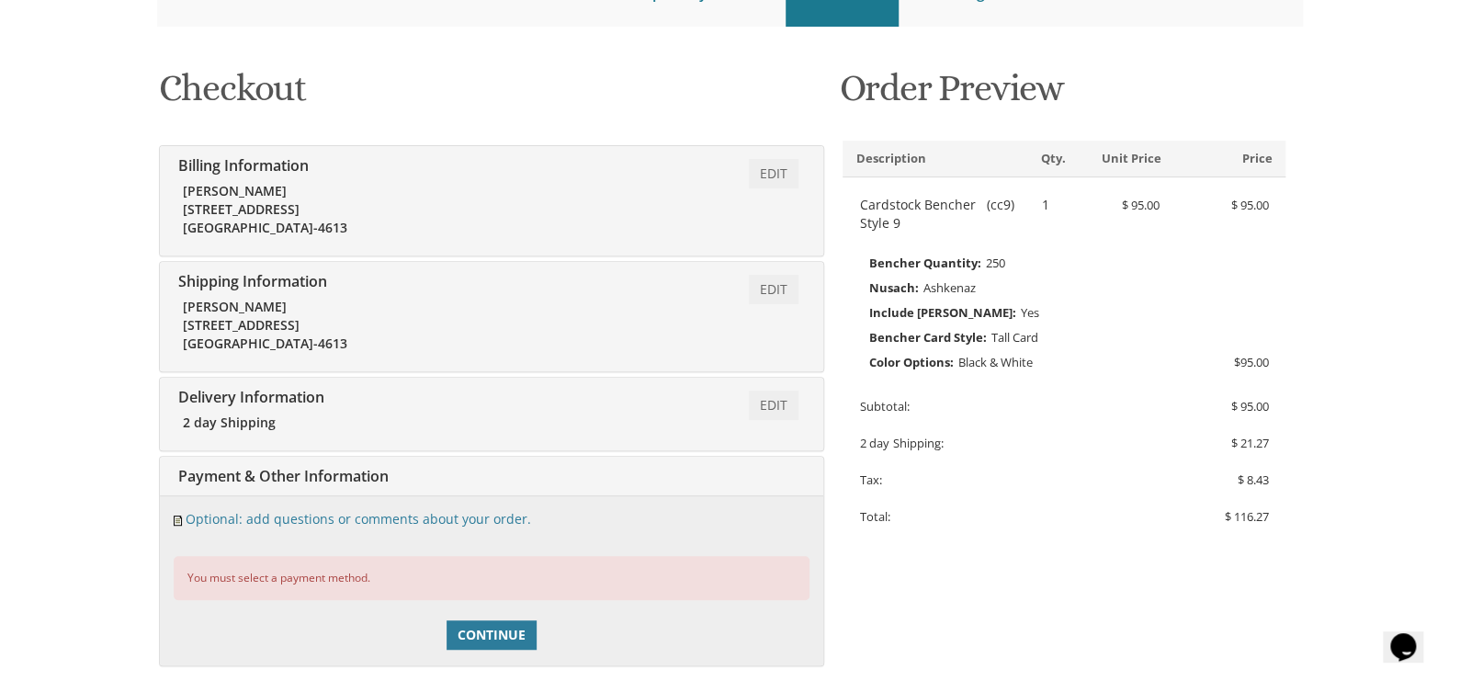
click at [410, 471] on div "Edit Payment & Other Information" at bounding box center [492, 477] width 664 height 40
click at [794, 480] on div "Edit Payment & Other Information" at bounding box center [492, 477] width 664 height 40
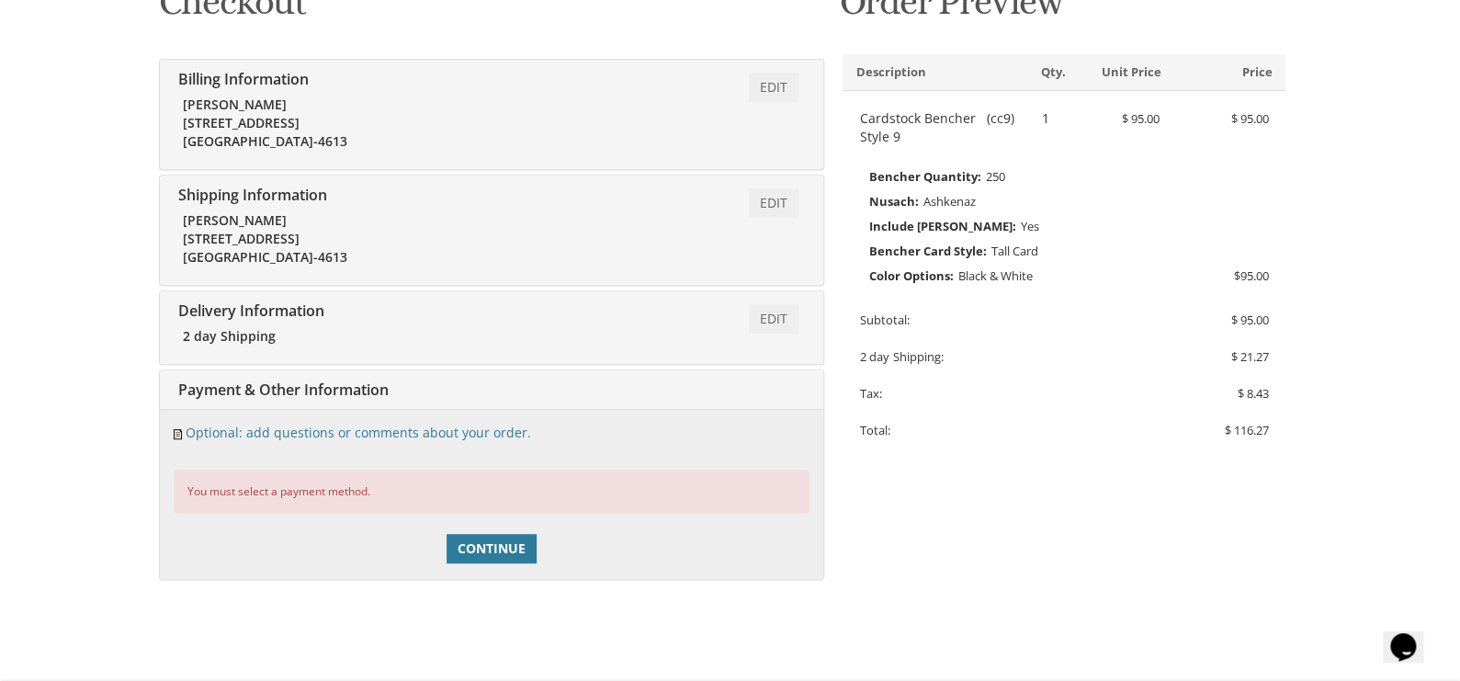
scroll to position [324, 0]
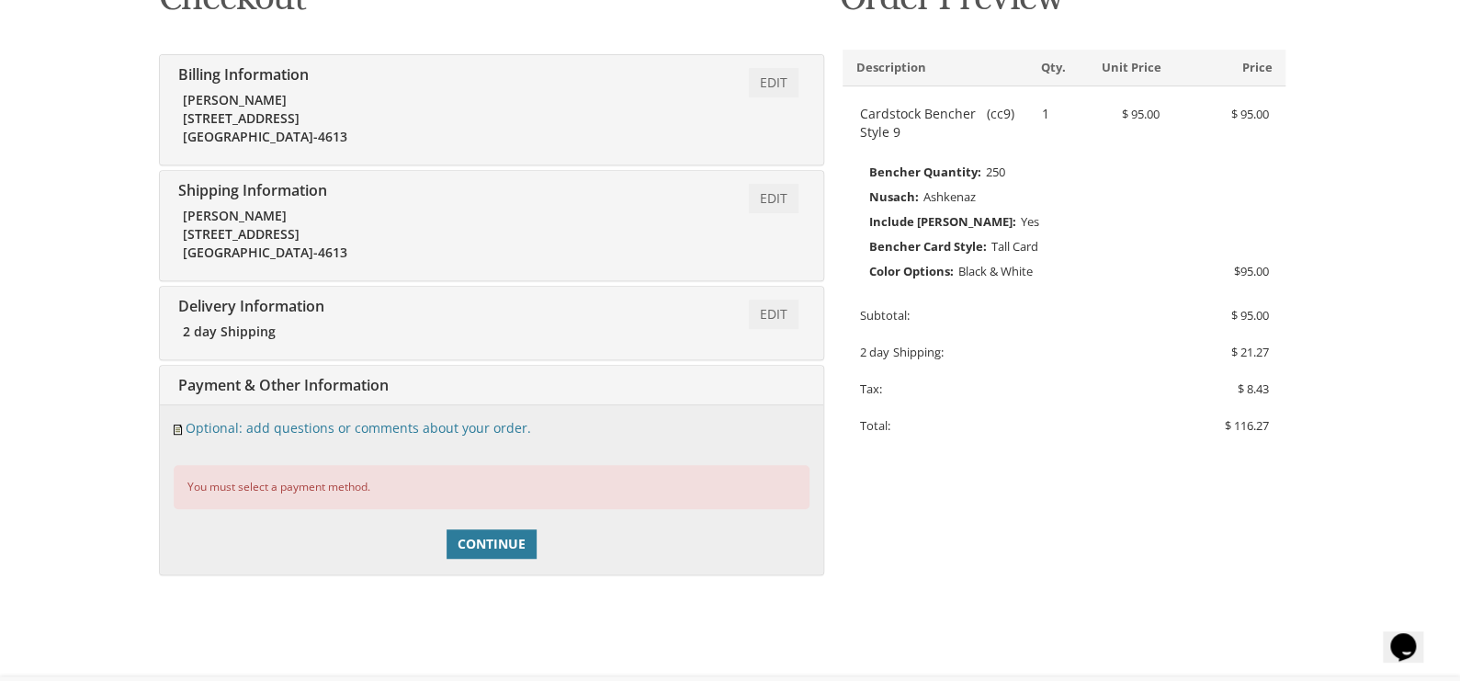
click at [726, 385] on div "Edit Payment & Other Information" at bounding box center [492, 386] width 664 height 40
drag, startPoint x: 726, startPoint y: 385, endPoint x: 709, endPoint y: 397, distance: 21.2
click at [716, 398] on div "Edit Payment & Other Information" at bounding box center [492, 386] width 664 height 40
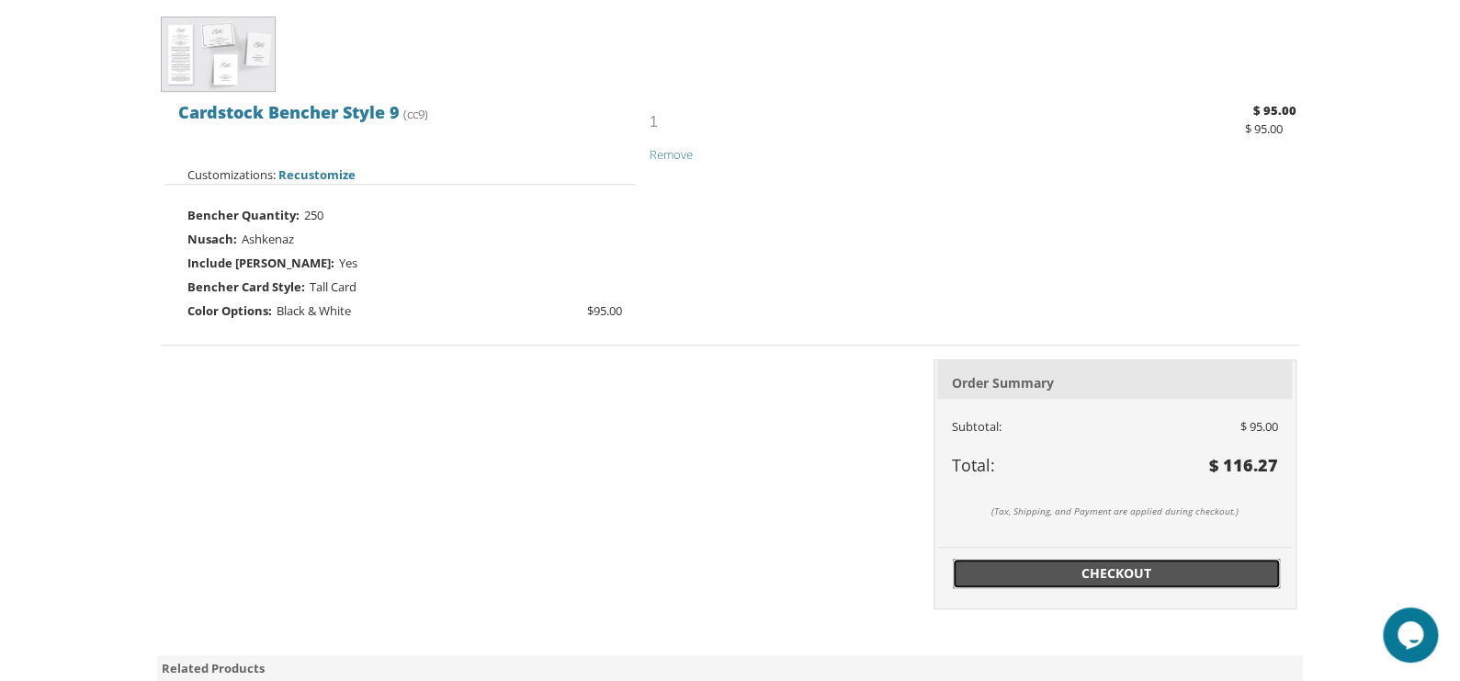
click at [1119, 570] on span "Checkout" at bounding box center [1116, 573] width 305 height 18
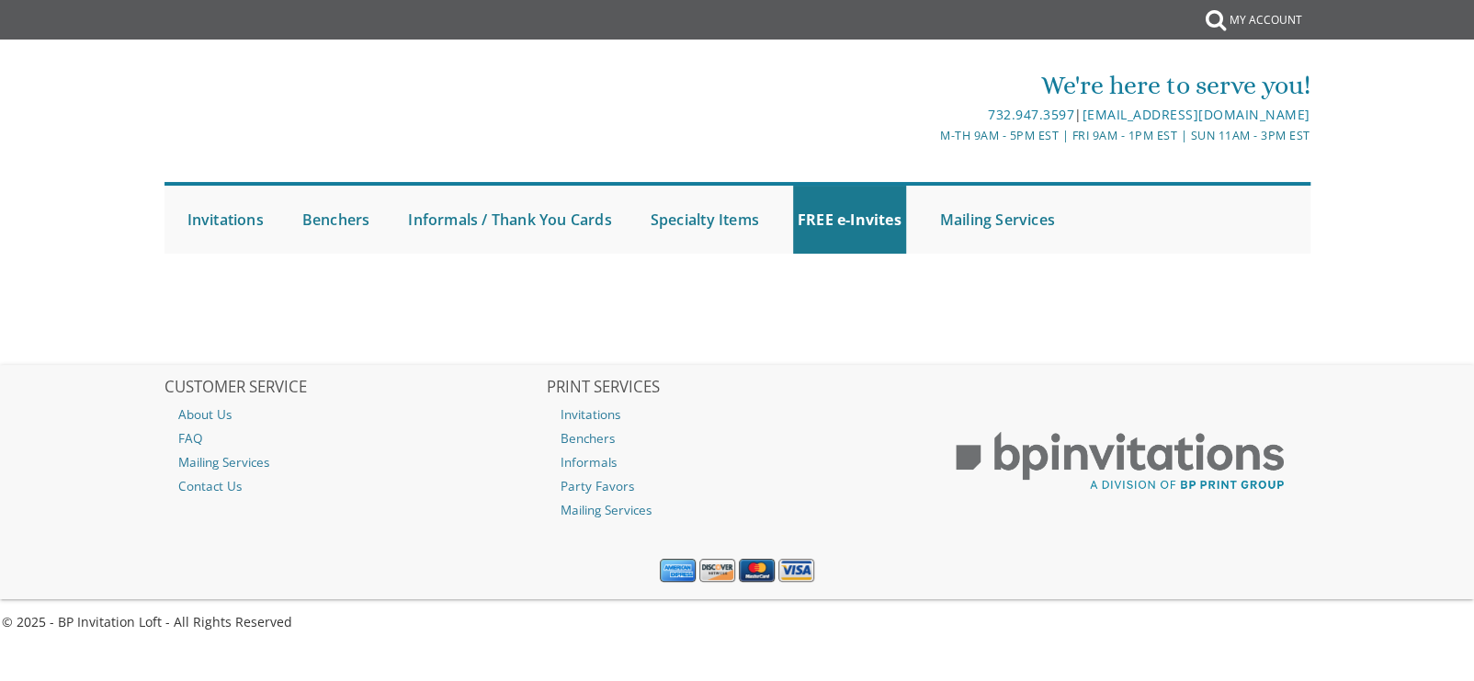
select select
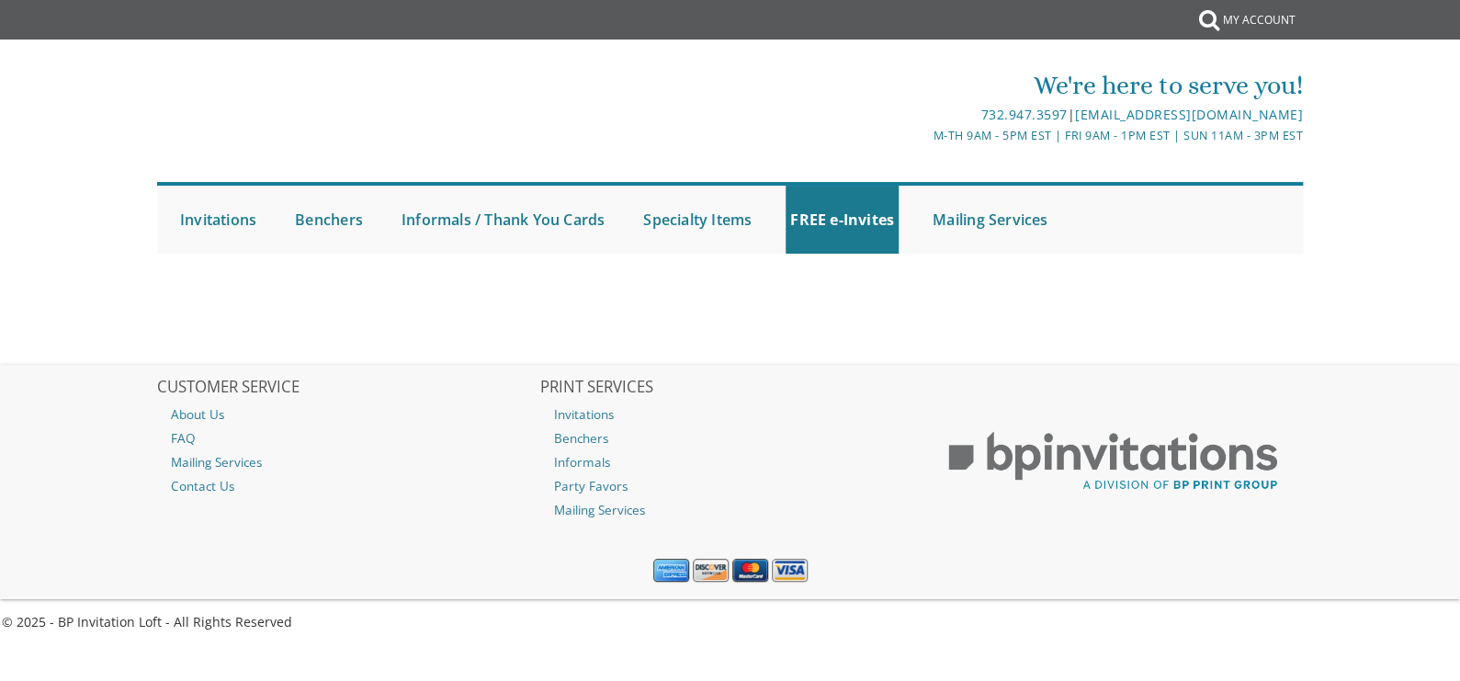
select select
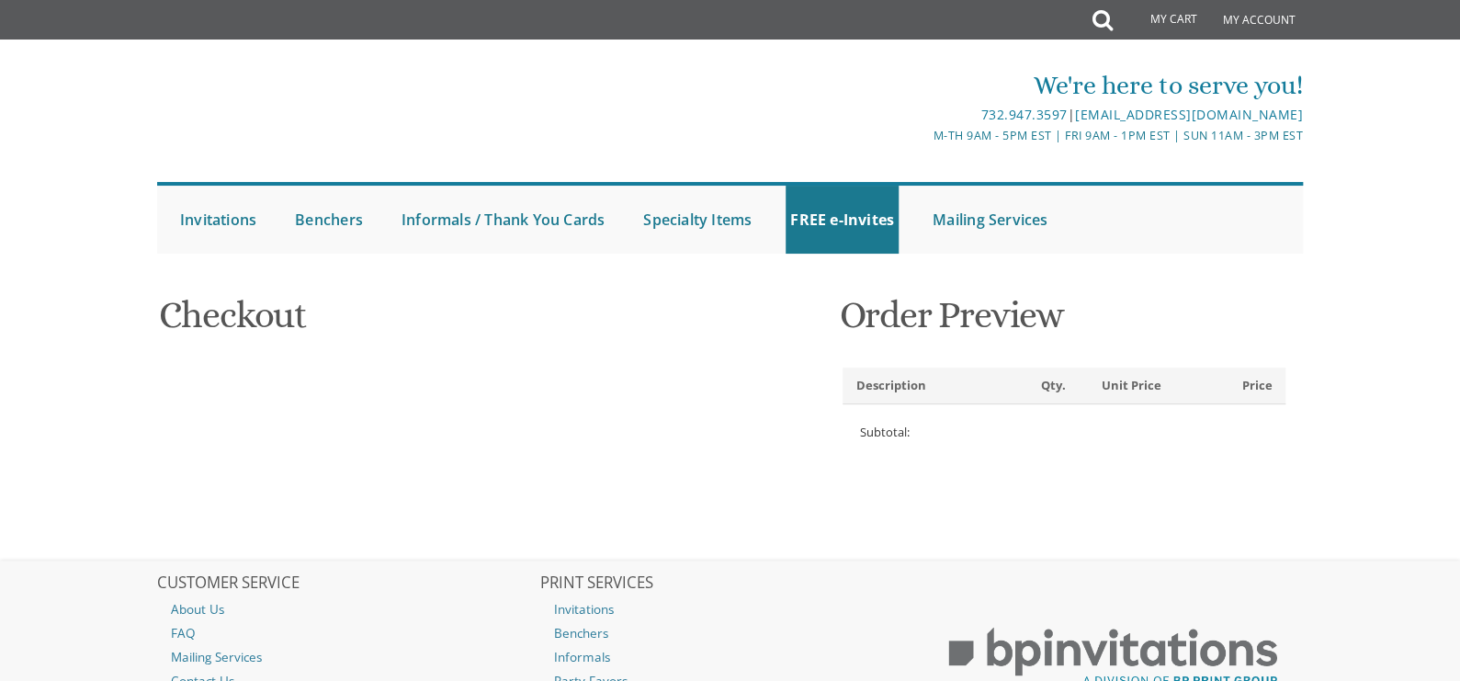
type input "[EMAIL_ADDRESS][DOMAIN_NAME]"
type input "[PERSON_NAME]"
type input "Schiffenbauer"
type input "[STREET_ADDRESS]"
type input "[GEOGRAPHIC_DATA]"
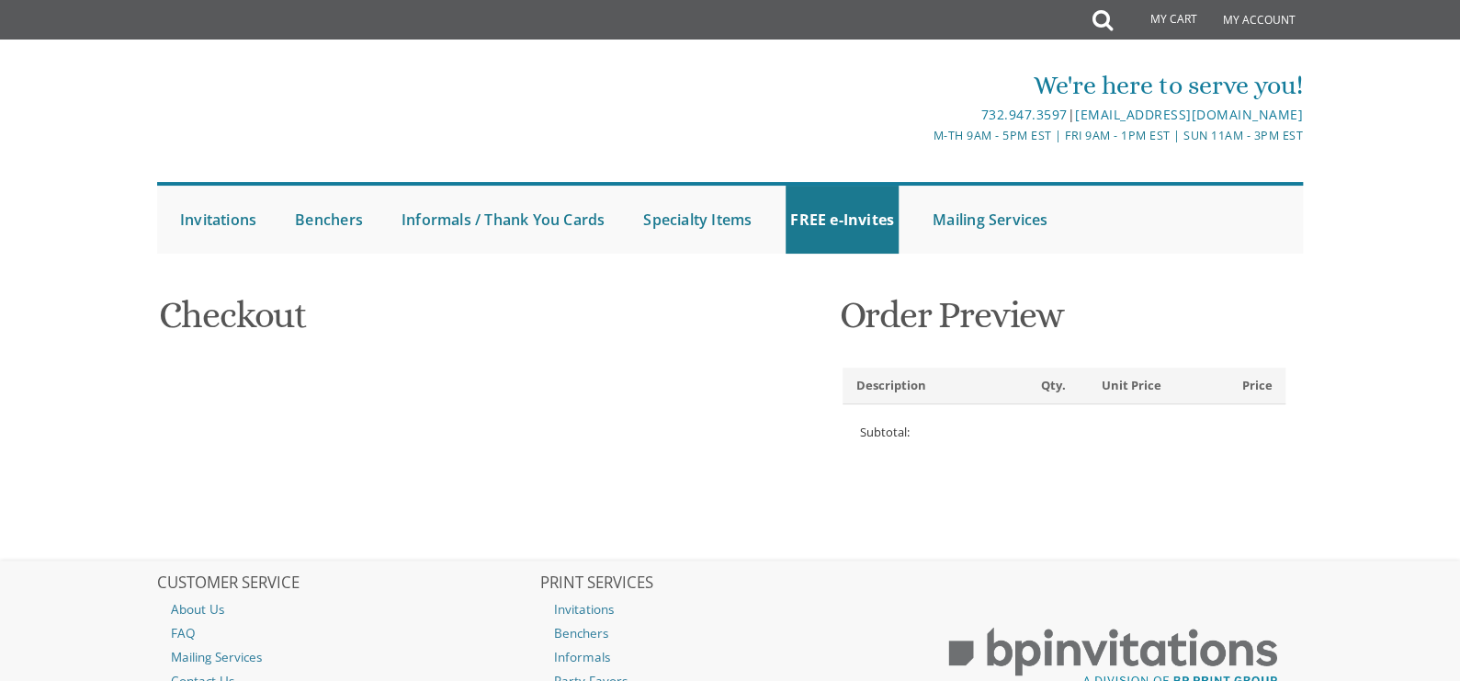
type input "11210-4613"
select select "US"
select select "NY"
type input "7182583055"
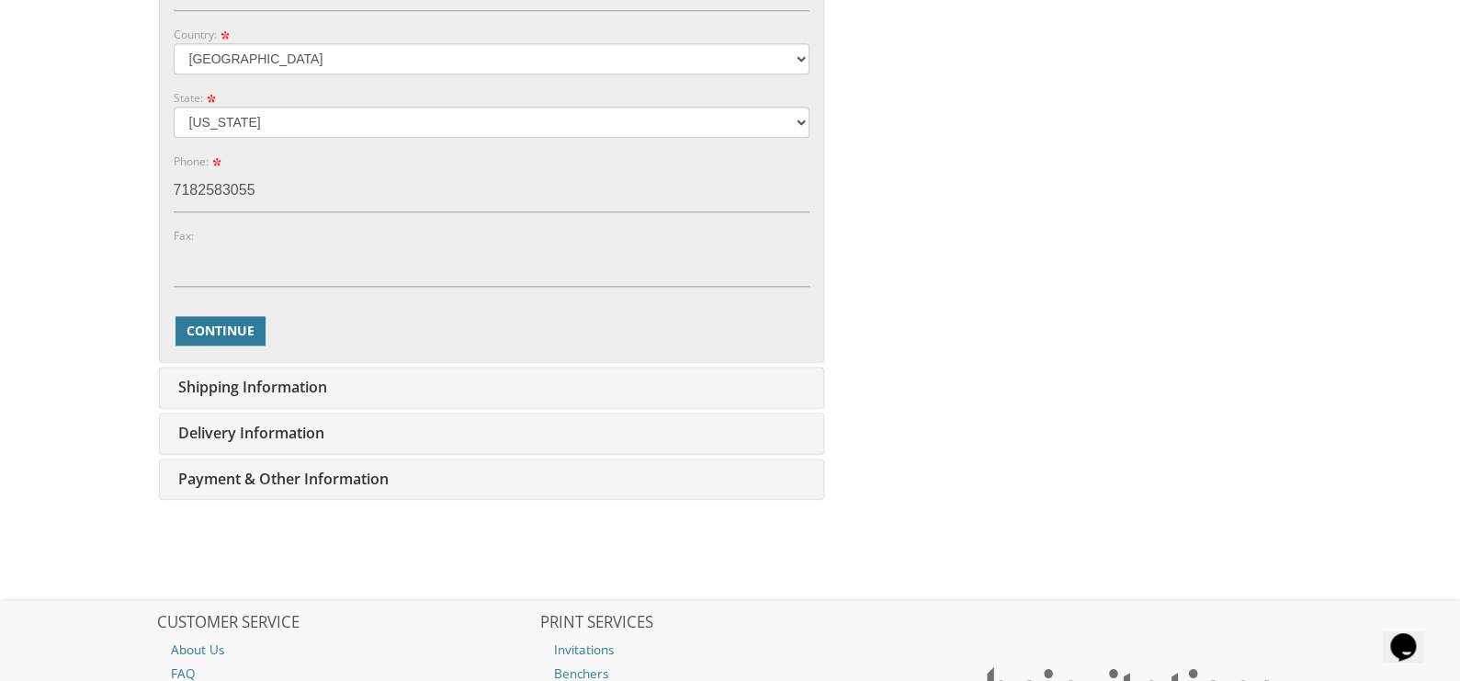
scroll to position [1011, 0]
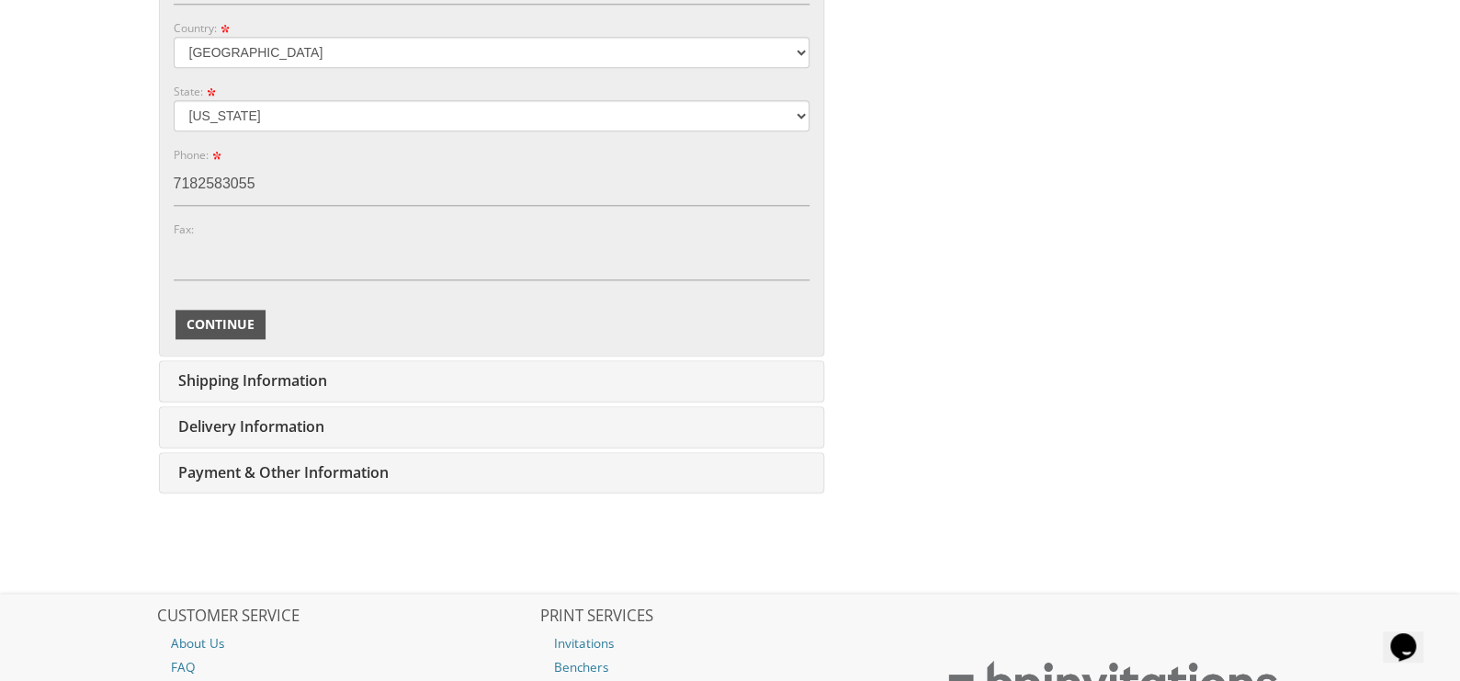
click at [190, 324] on span "Continue" at bounding box center [221, 324] width 68 height 18
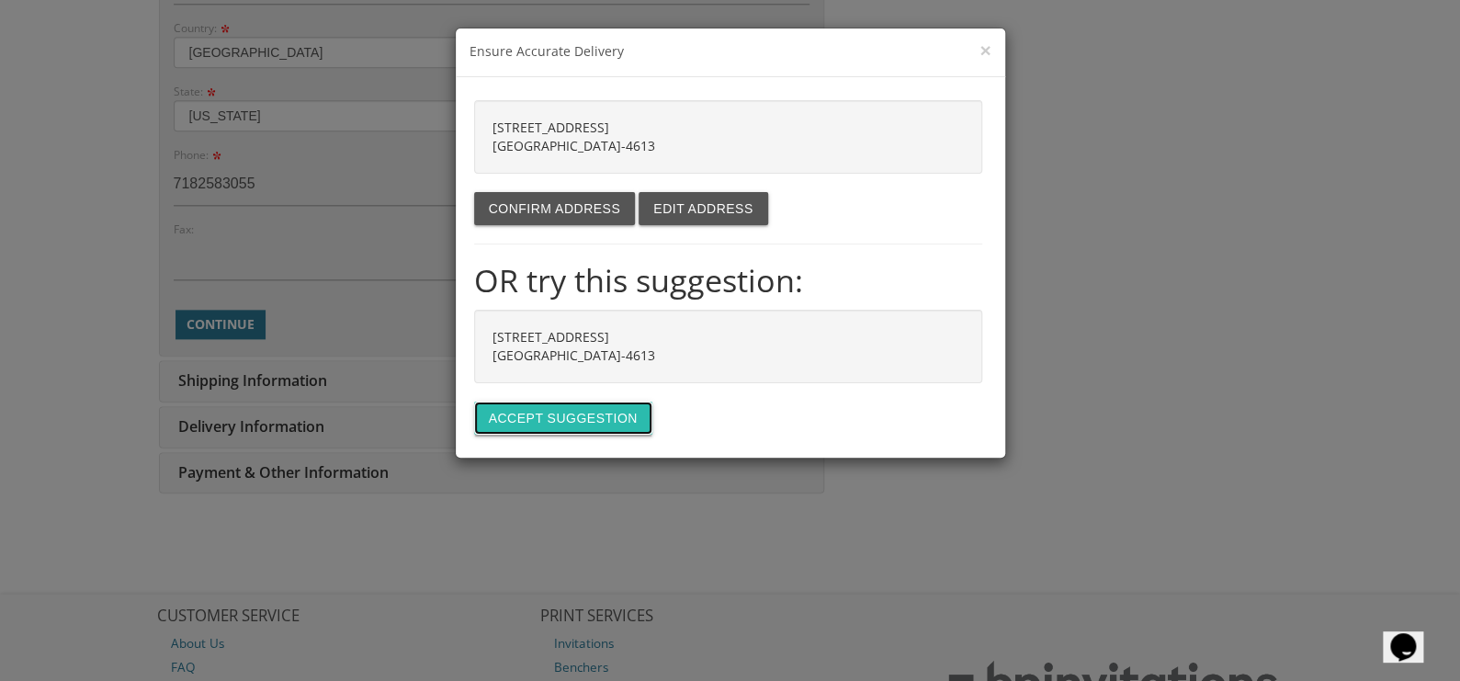
click at [580, 414] on button "Accept suggestion" at bounding box center [563, 418] width 178 height 33
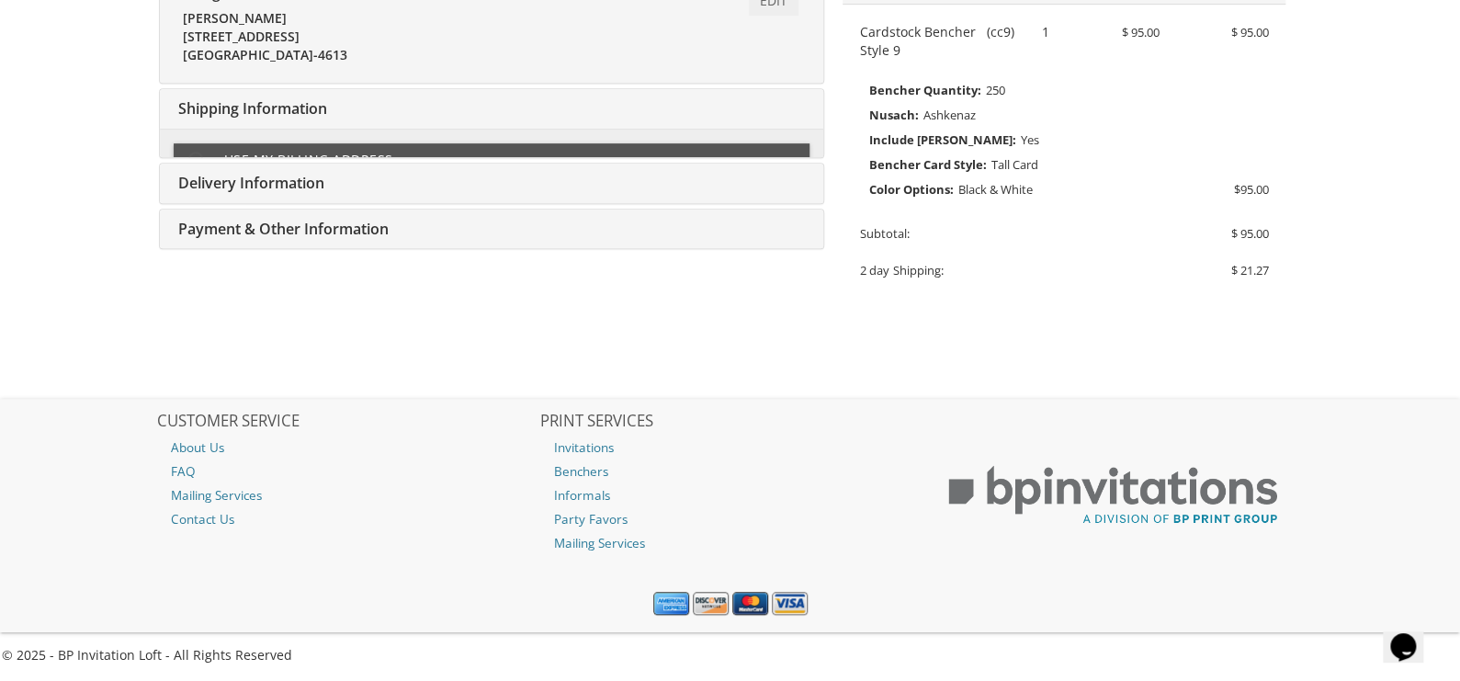
type input "[EMAIL_ADDRESS][DOMAIN_NAME]"
type input "[STREET_ADDRESS]"
type input "[GEOGRAPHIC_DATA]"
type input "11210-4613"
type input "7182583055"
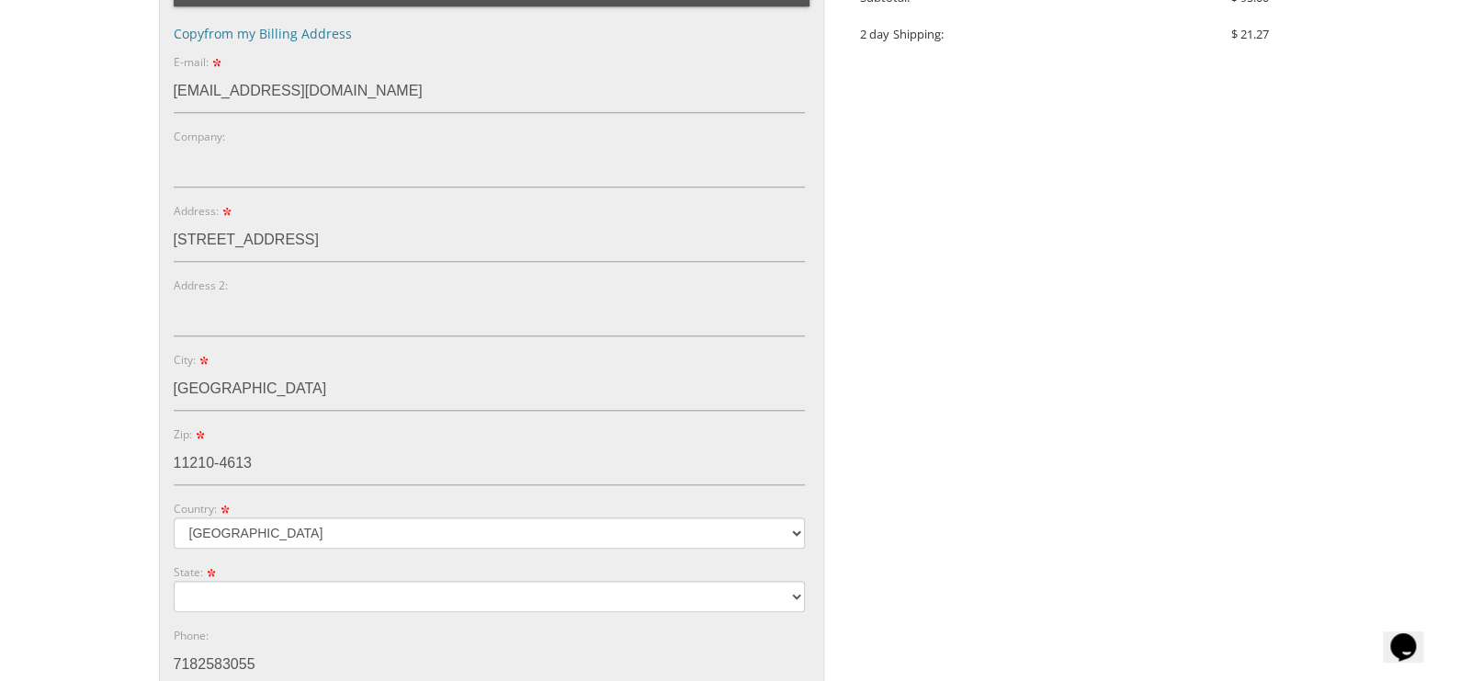
scroll to position [919, 0]
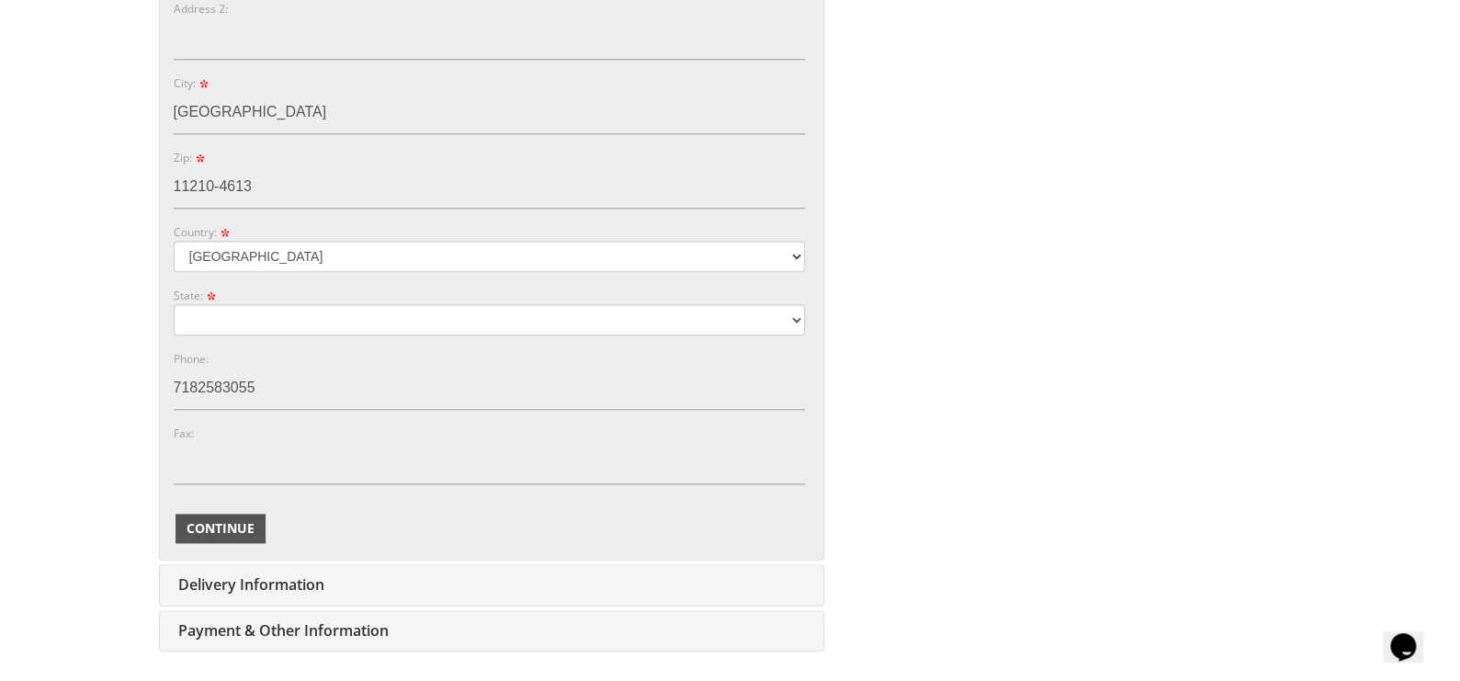
click at [221, 519] on span "Continue" at bounding box center [221, 528] width 68 height 18
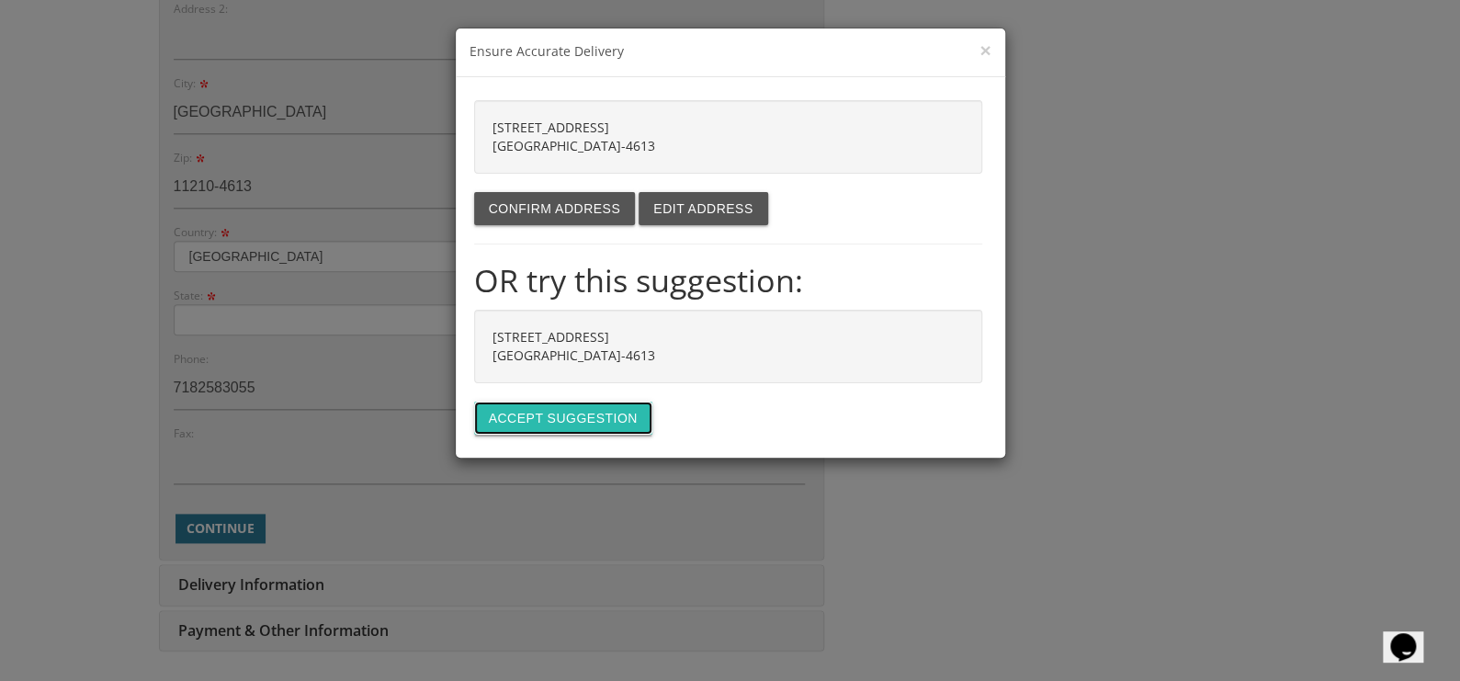
click at [528, 413] on button "Accept suggestion" at bounding box center [563, 418] width 178 height 33
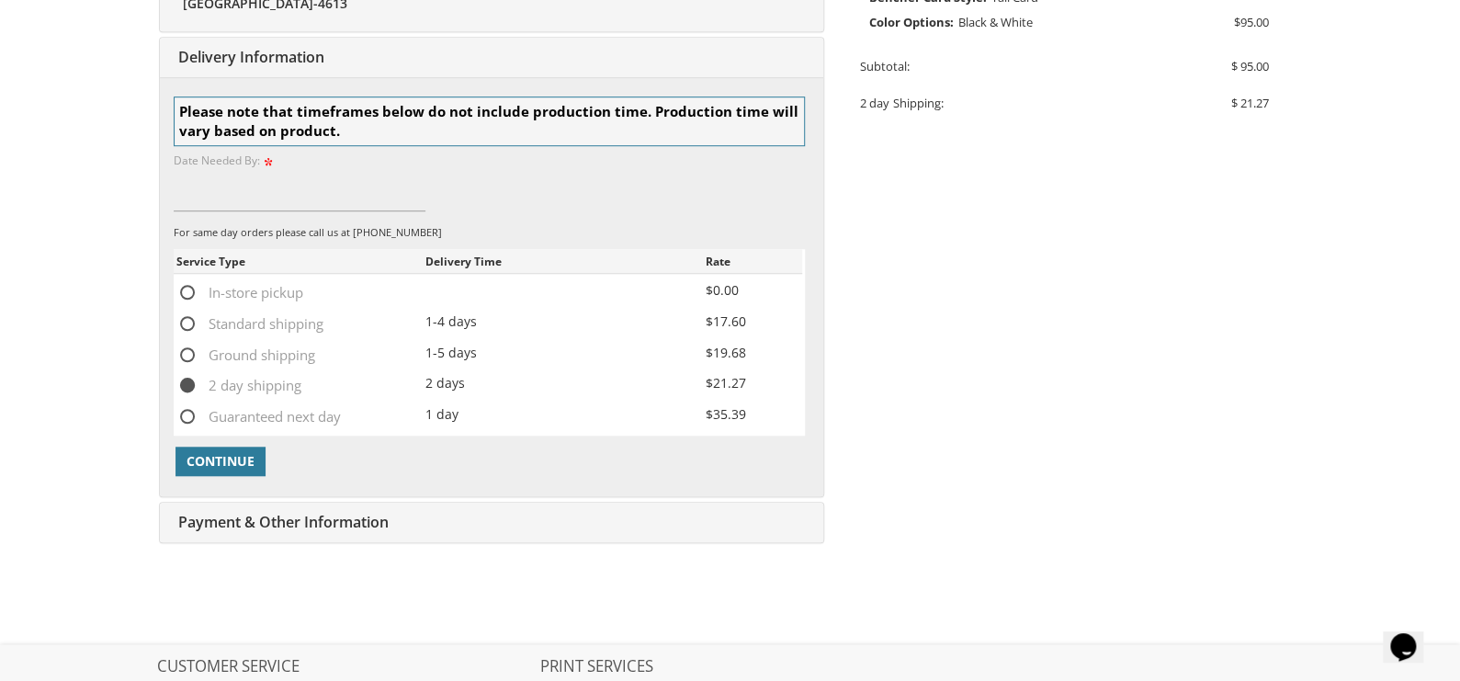
scroll to position [575, 0]
click at [227, 456] on span "Continue" at bounding box center [221, 459] width 68 height 18
type input "08/25"
click at [241, 456] on span "Continue" at bounding box center [221, 459] width 68 height 18
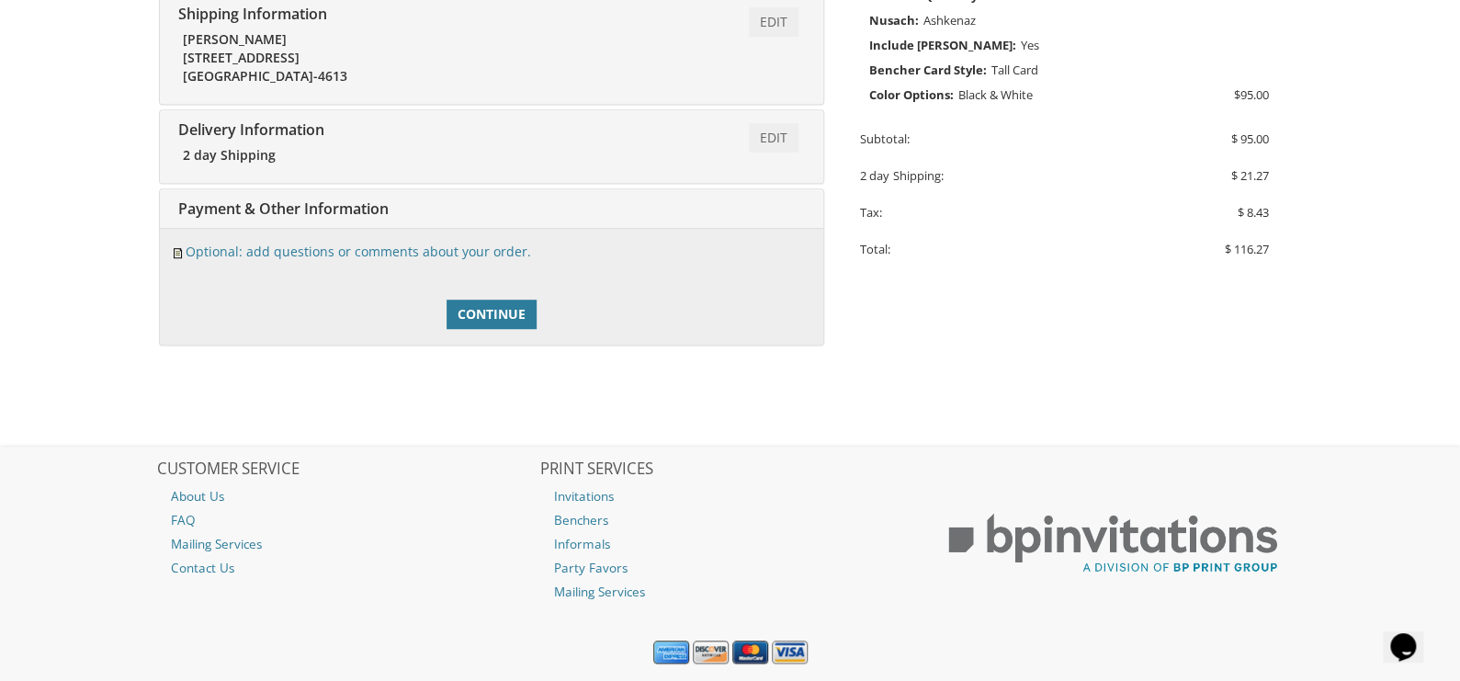
scroll to position [456, 0]
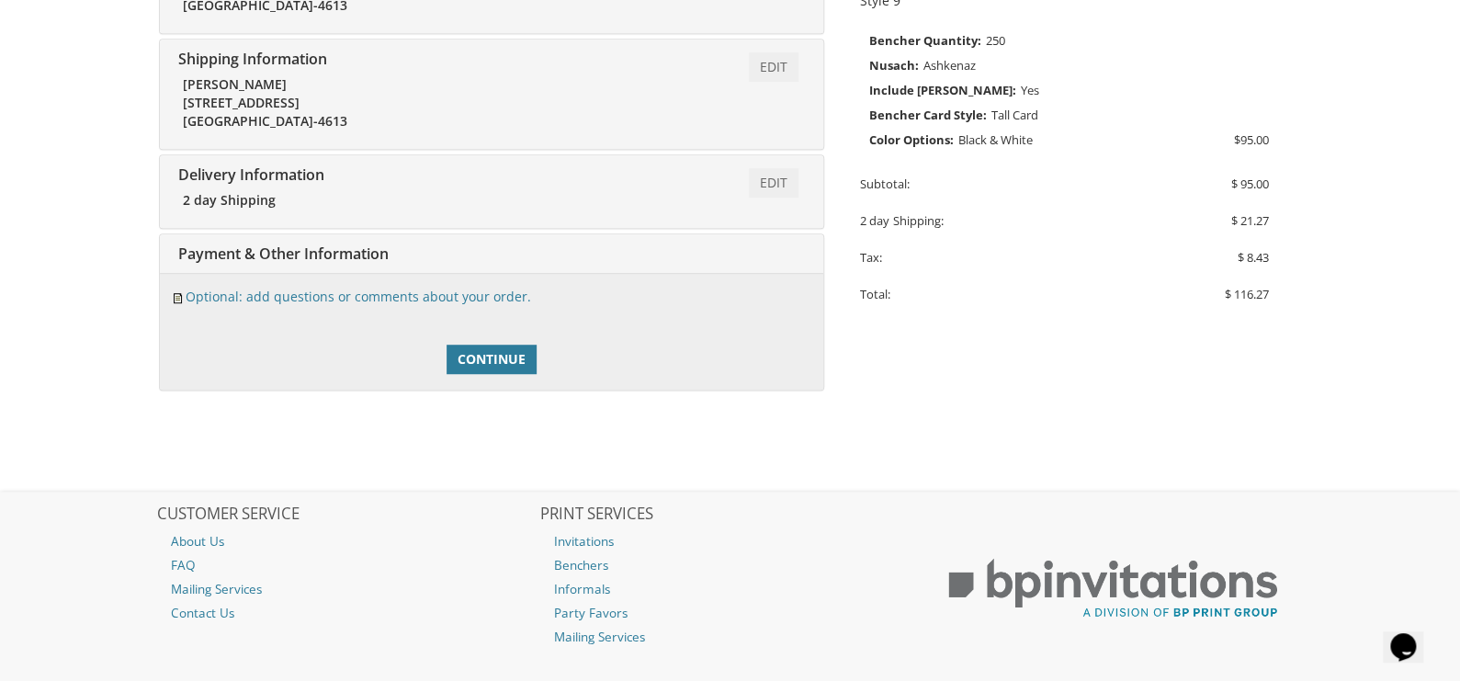
click at [430, 243] on div "Edit Payment & Other Information" at bounding box center [492, 254] width 664 height 40
click at [775, 259] on div "Edit Payment & Other Information" at bounding box center [492, 254] width 664 height 40
click at [775, 257] on div "Edit Payment & Other Information" at bounding box center [492, 254] width 664 height 40
click at [210, 245] on span "Payment & Other Information" at bounding box center [281, 254] width 215 height 20
click at [430, 257] on div "Edit Payment & Other Information" at bounding box center [492, 254] width 664 height 40
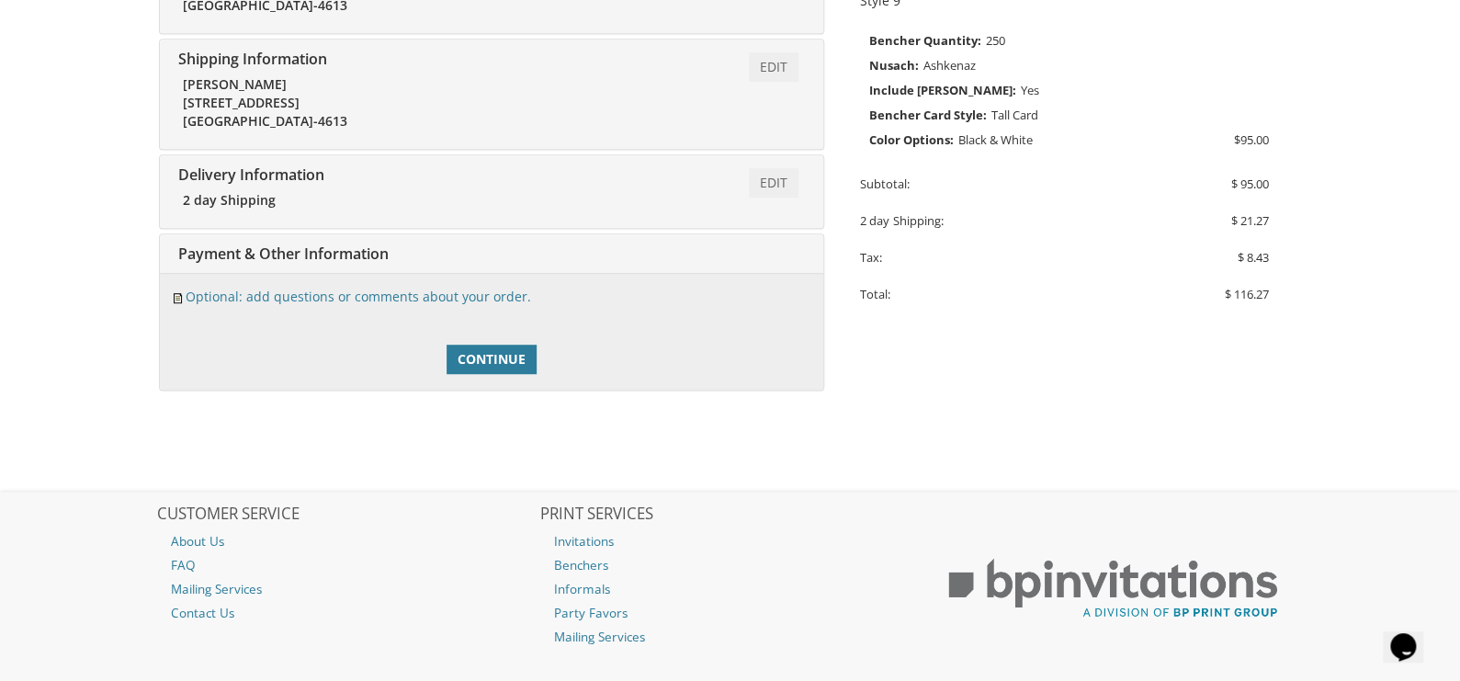
click at [430, 255] on div "Edit Payment & Other Information" at bounding box center [492, 254] width 664 height 40
click at [411, 250] on div "Edit Payment & Other Information" at bounding box center [492, 254] width 664 height 40
click at [389, 296] on link "Optional: add questions or comments about your order." at bounding box center [359, 296] width 346 height 17
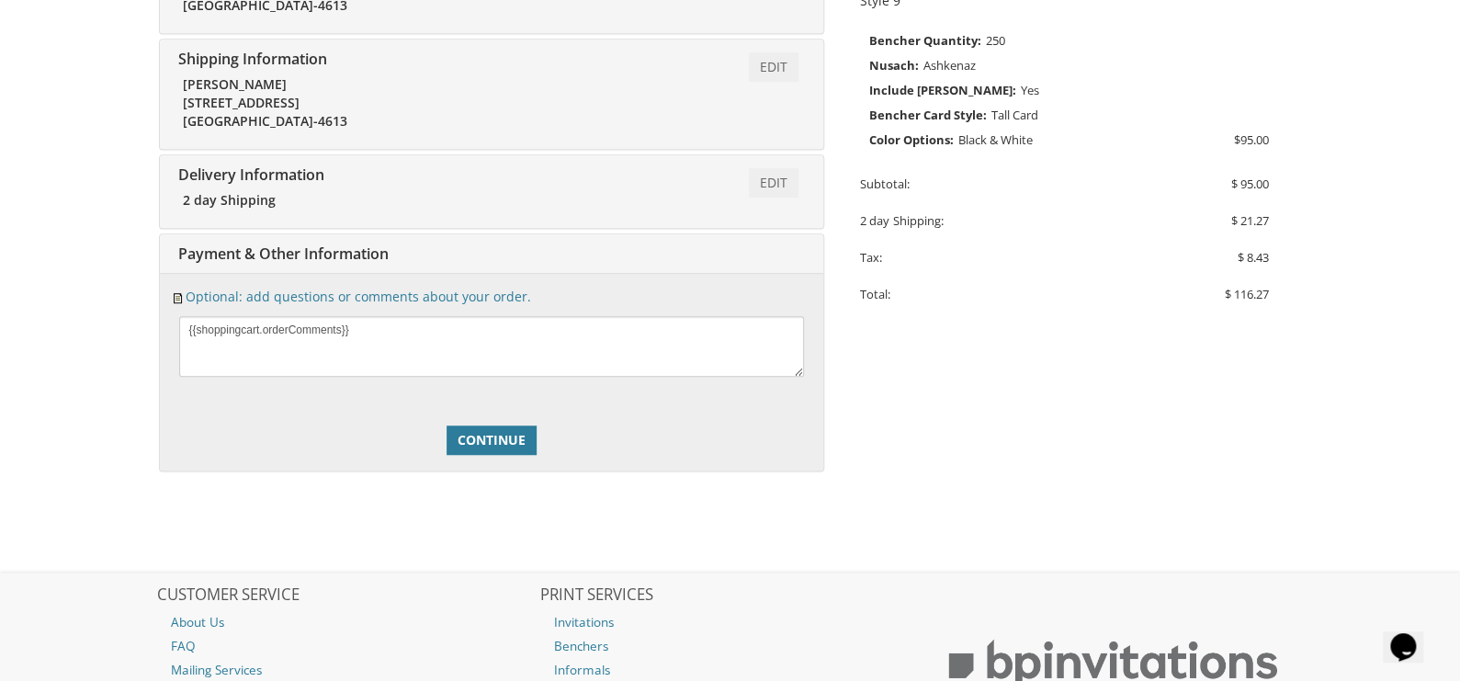
click at [413, 249] on div "Edit Payment & Other Information" at bounding box center [492, 254] width 664 height 40
click at [472, 434] on span "Continue" at bounding box center [492, 440] width 68 height 18
